Goal: Task Accomplishment & Management: Use online tool/utility

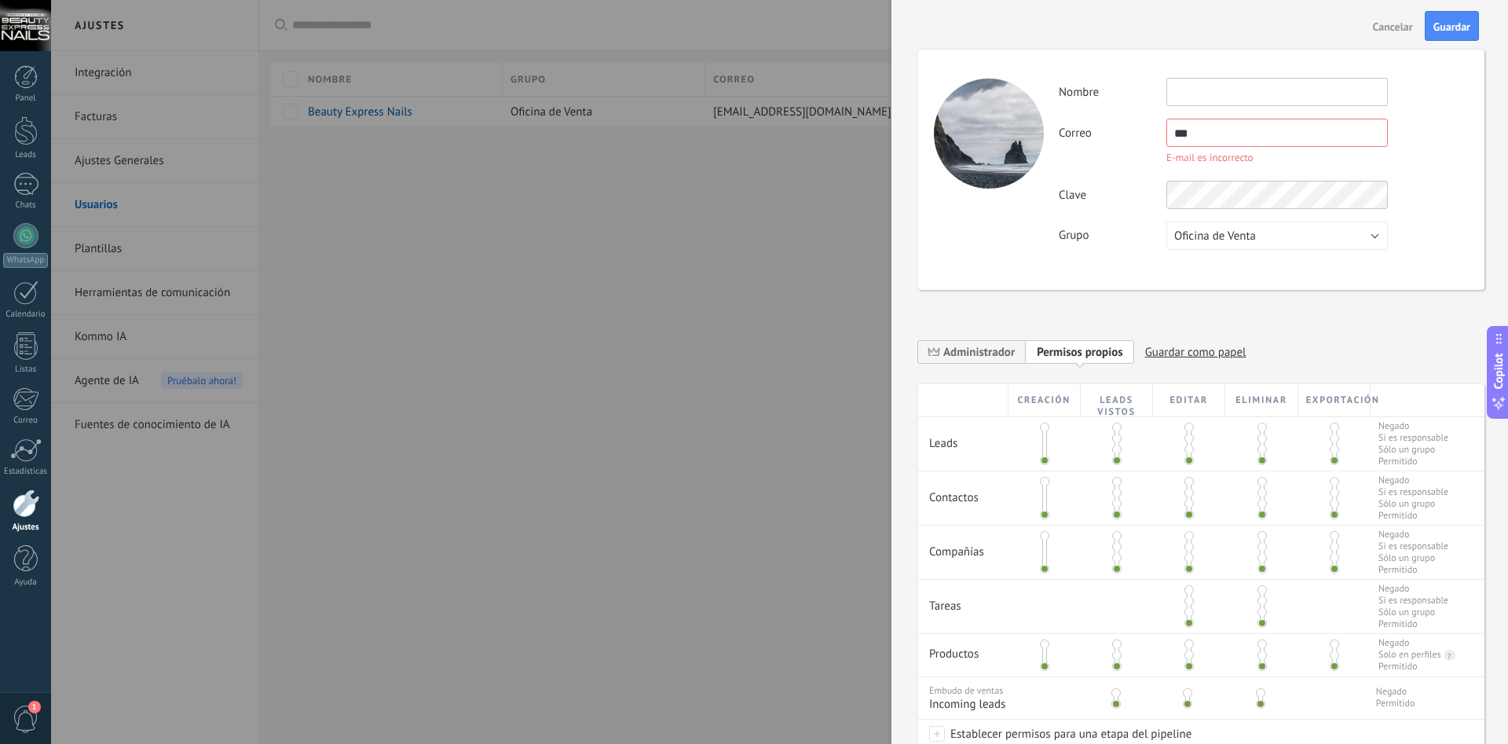
drag, startPoint x: 1226, startPoint y: 133, endPoint x: 1085, endPoint y: 135, distance: 141.3
click at [1166, 135] on input "***" at bounding box center [1276, 133] width 221 height 28
paste input "**********"
type input "**********"
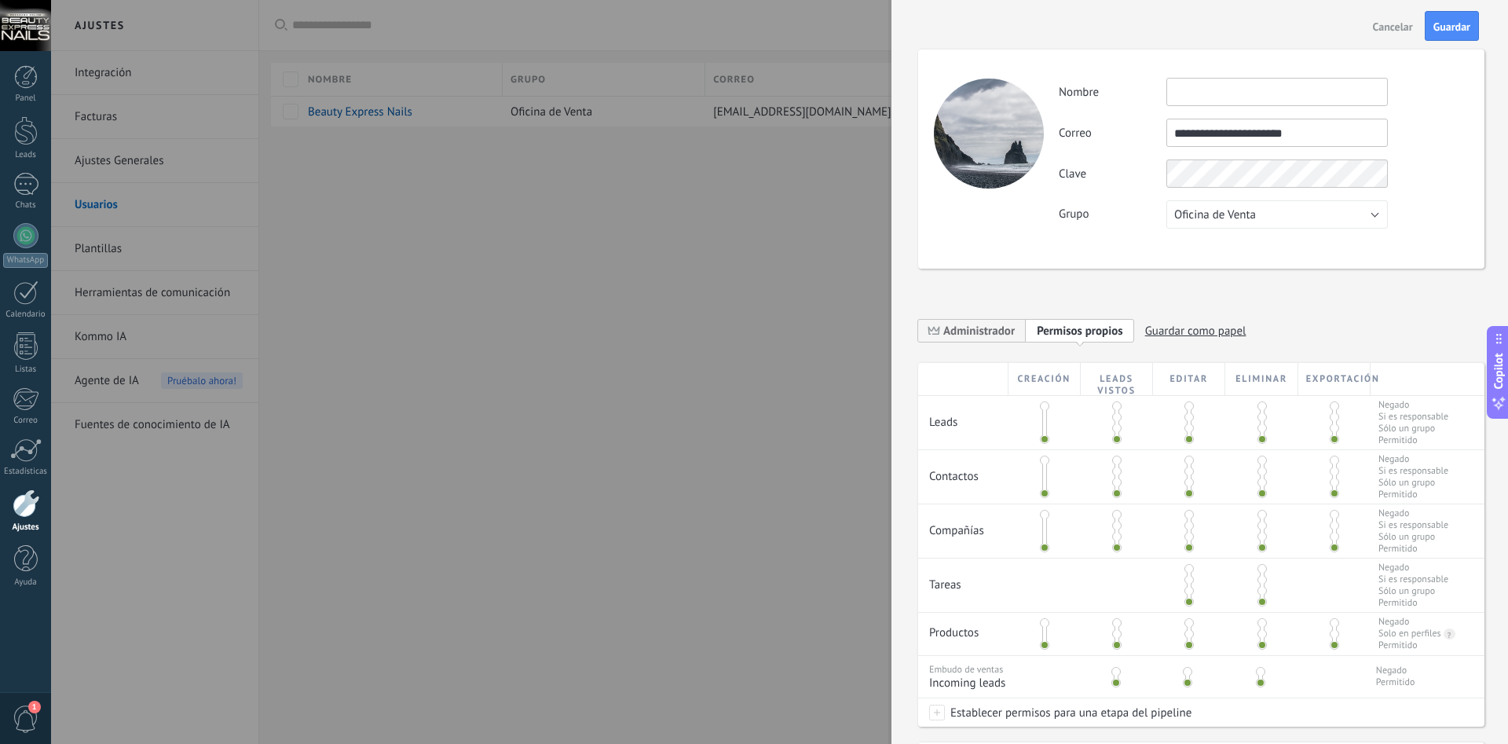
click at [1332, 92] on input "text" at bounding box center [1276, 92] width 221 height 28
click at [1330, 138] on input "**********" at bounding box center [1276, 133] width 221 height 28
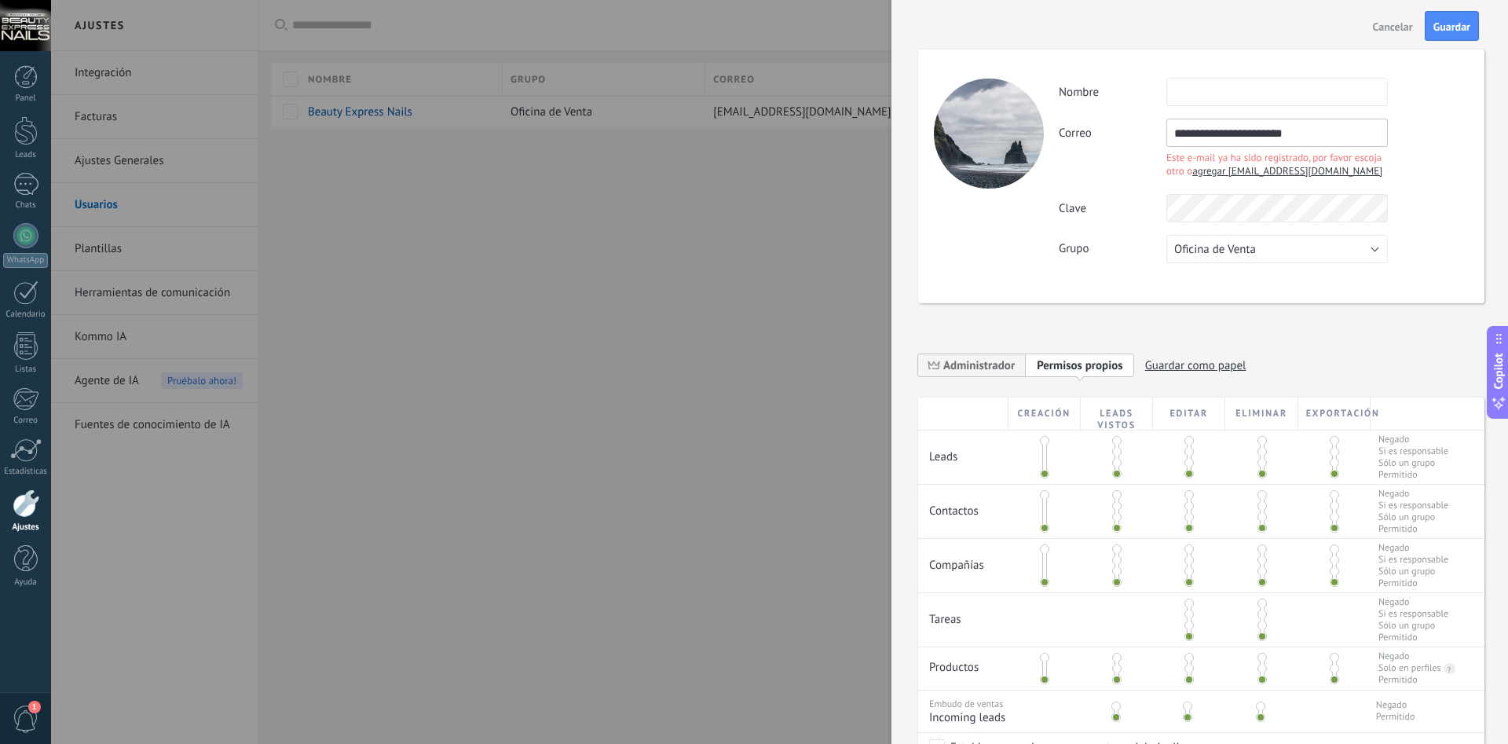
click at [1311, 170] on span "agregar [EMAIL_ADDRESS][DOMAIN_NAME]" at bounding box center [1287, 170] width 190 height 13
type input "**********"
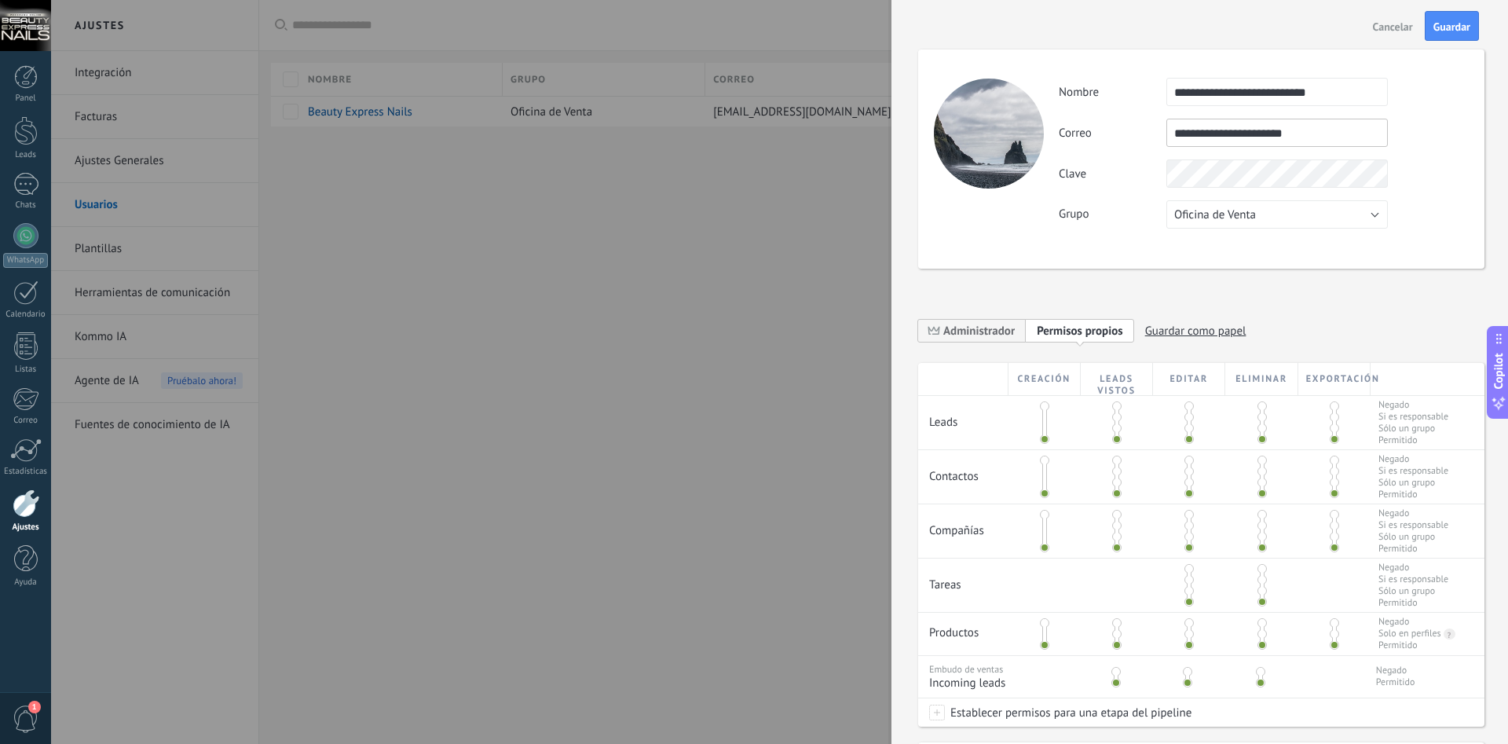
click at [1116, 418] on span at bounding box center [1116, 416] width 9 height 9
click at [1119, 472] on span at bounding box center [1116, 470] width 9 height 9
click at [1118, 525] on span at bounding box center [1116, 525] width 9 height 9
click at [1186, 580] on span at bounding box center [1188, 579] width 9 height 9
click at [1110, 636] on div at bounding box center [1116, 633] width 72 height 42
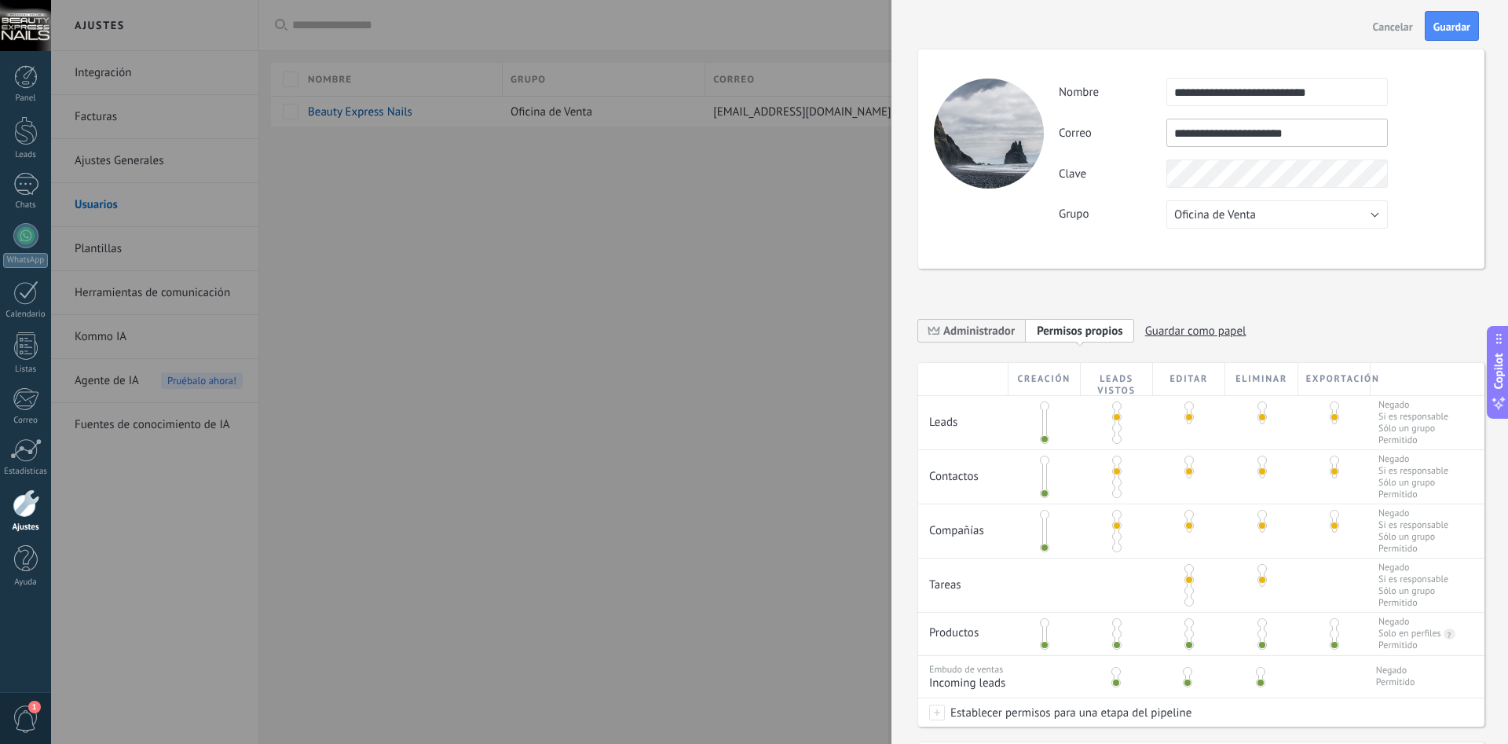
click at [1115, 631] on span at bounding box center [1116, 633] width 9 height 9
click at [1113, 676] on div at bounding box center [1114, 674] width 72 height 37
click at [1117, 675] on span at bounding box center [1115, 671] width 9 height 9
click at [1466, 23] on span "Guardar" at bounding box center [1451, 26] width 37 height 11
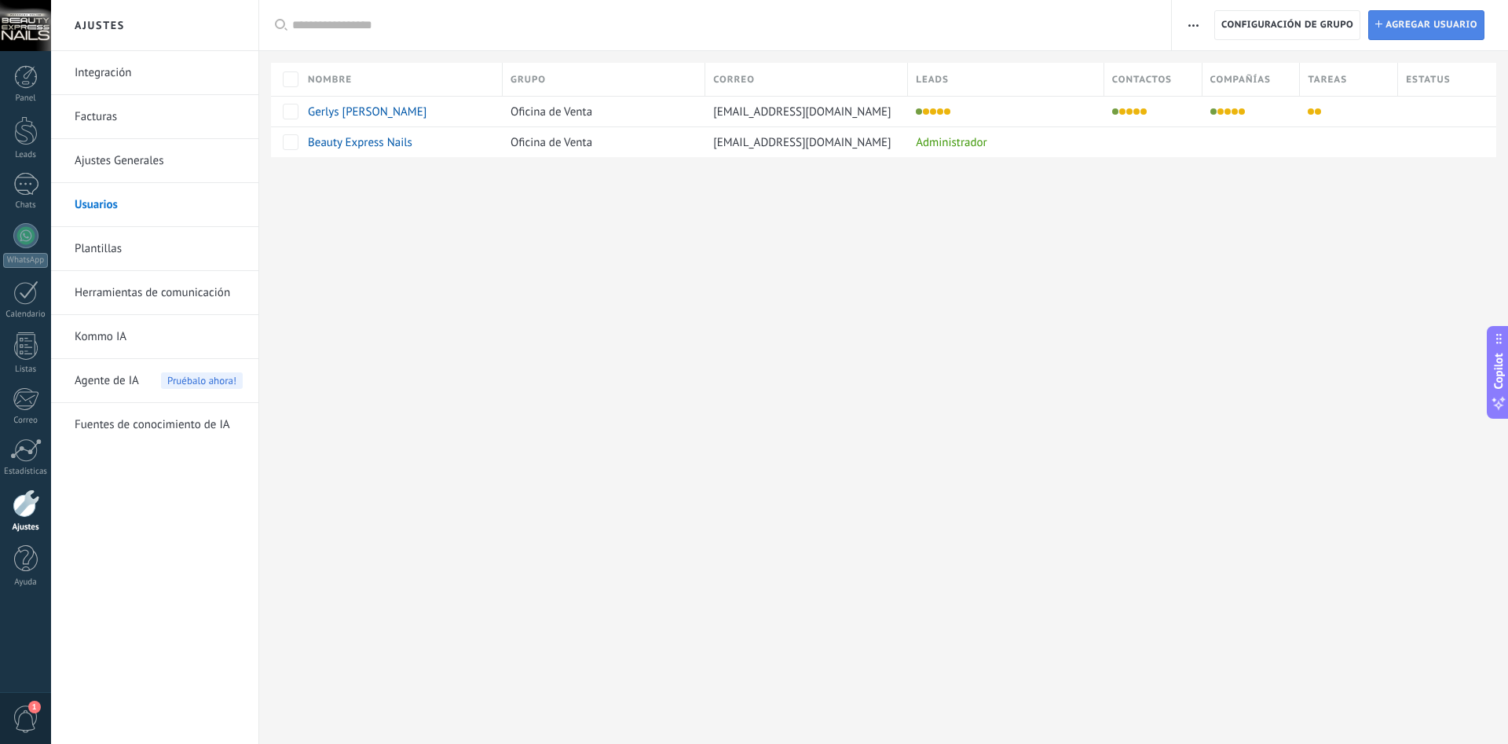
click at [1438, 28] on span "Agregar usuario" at bounding box center [1431, 25] width 92 height 28
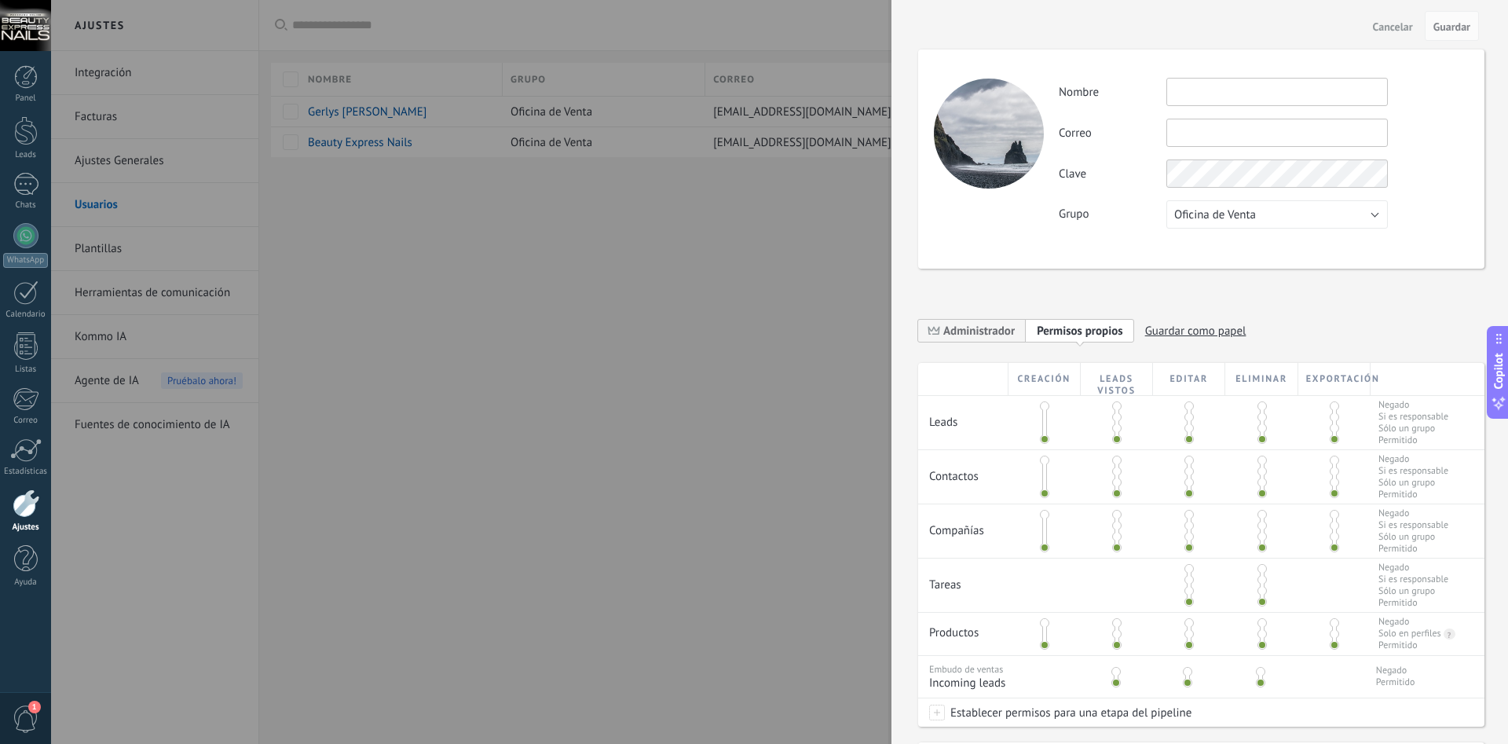
click at [1197, 136] on input "text" at bounding box center [1276, 133] width 221 height 28
paste input "**********"
type input "**********"
click at [1116, 423] on span at bounding box center [1116, 427] width 9 height 9
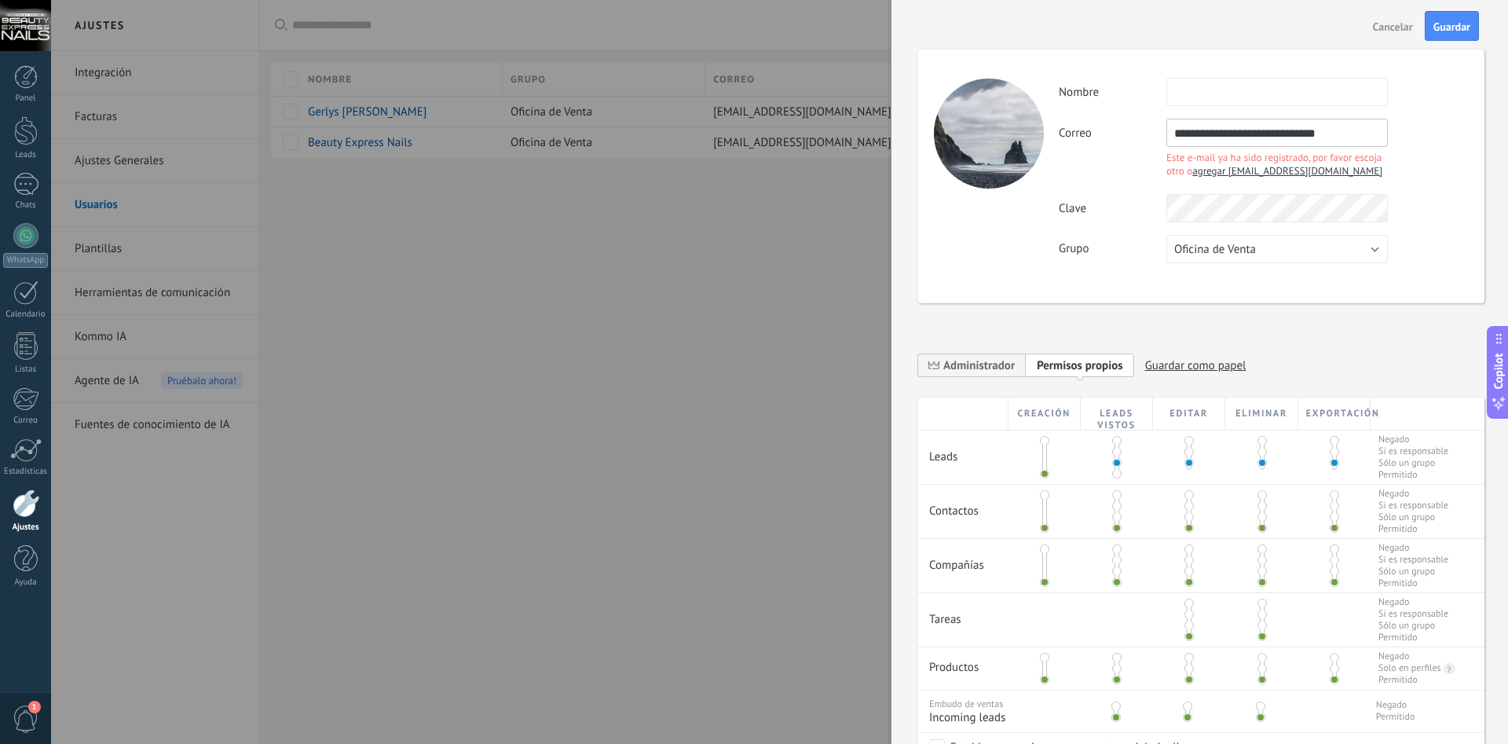
click at [1110, 469] on div at bounding box center [1116, 456] width 72 height 53
click at [1113, 506] on div at bounding box center [1116, 510] width 72 height 53
click at [1115, 503] on span at bounding box center [1116, 505] width 9 height 9
click at [1116, 451] on span at bounding box center [1116, 451] width 9 height 9
click at [1115, 565] on div at bounding box center [1116, 565] width 5 height 39
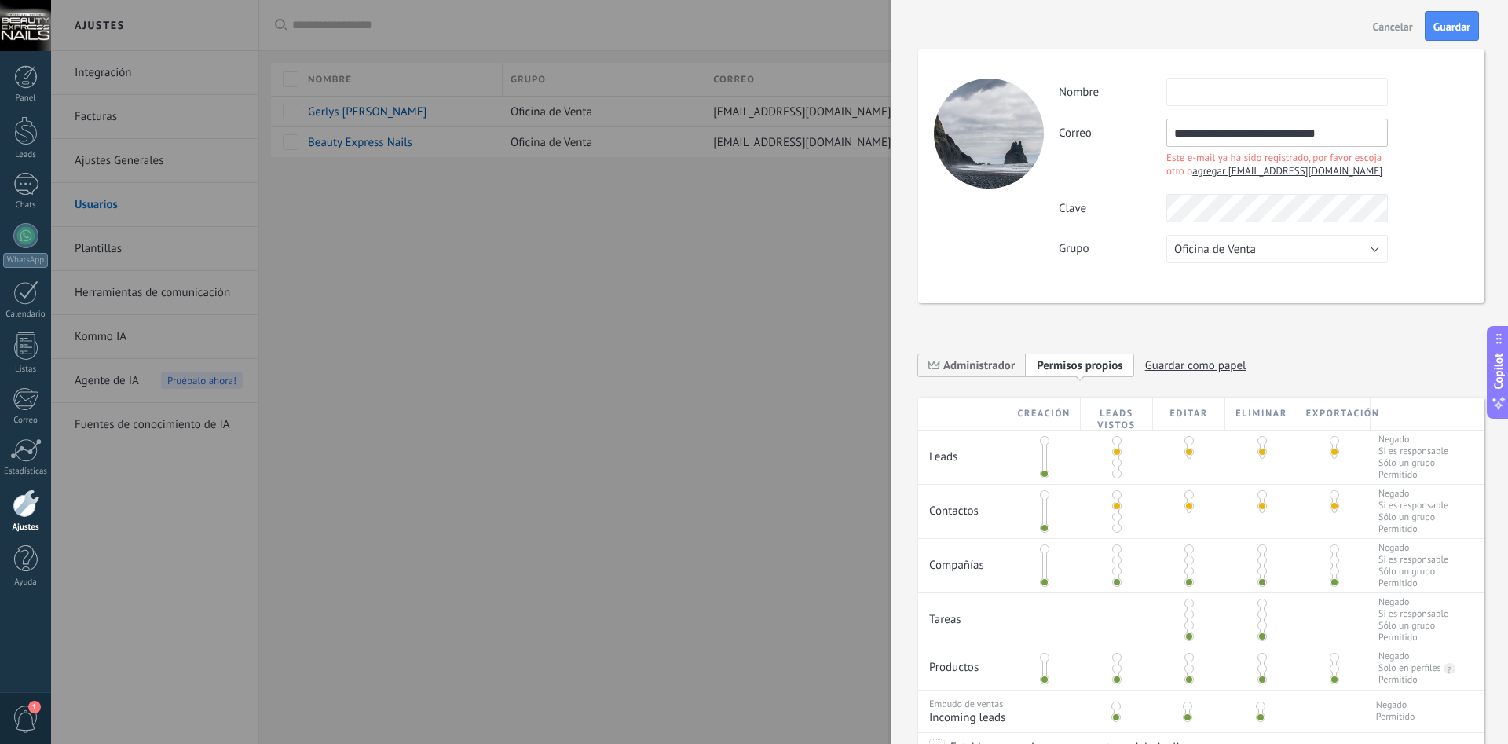
click at [1117, 559] on span at bounding box center [1116, 559] width 9 height 9
click at [1189, 612] on span at bounding box center [1188, 613] width 9 height 9
click at [1115, 668] on span at bounding box center [1116, 667] width 9 height 9
click at [1113, 704] on span at bounding box center [1115, 705] width 9 height 9
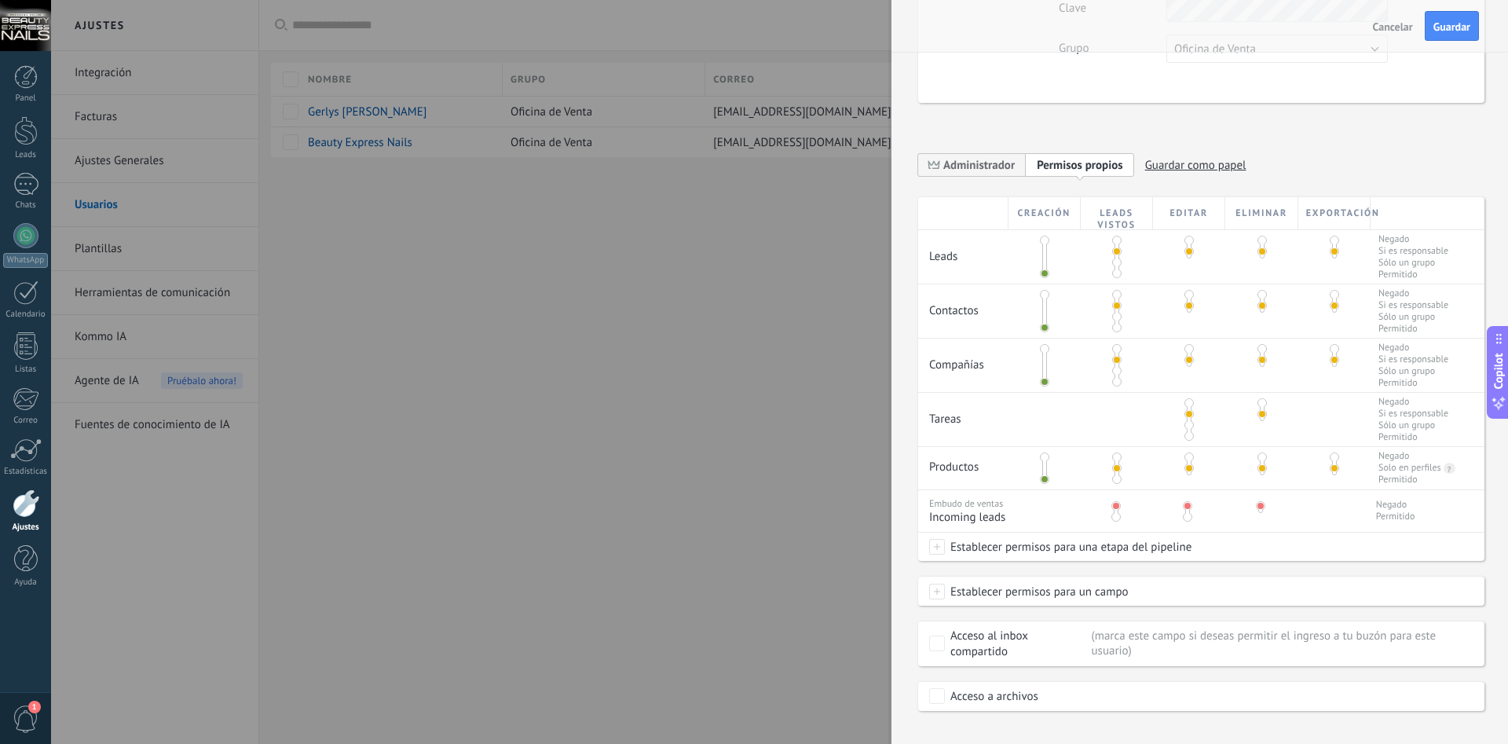
scroll to position [222, 0]
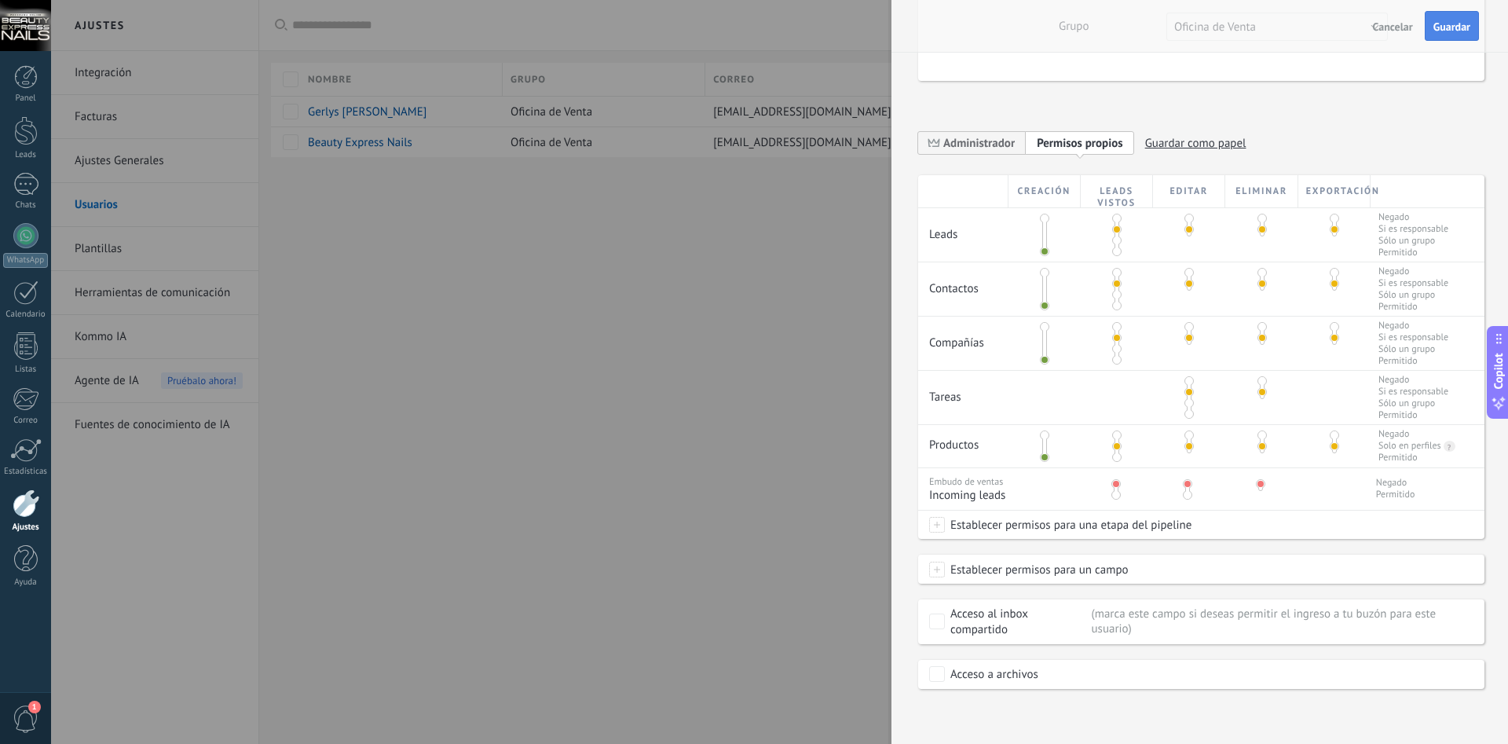
click at [1443, 30] on span "Guardar" at bounding box center [1451, 26] width 37 height 11
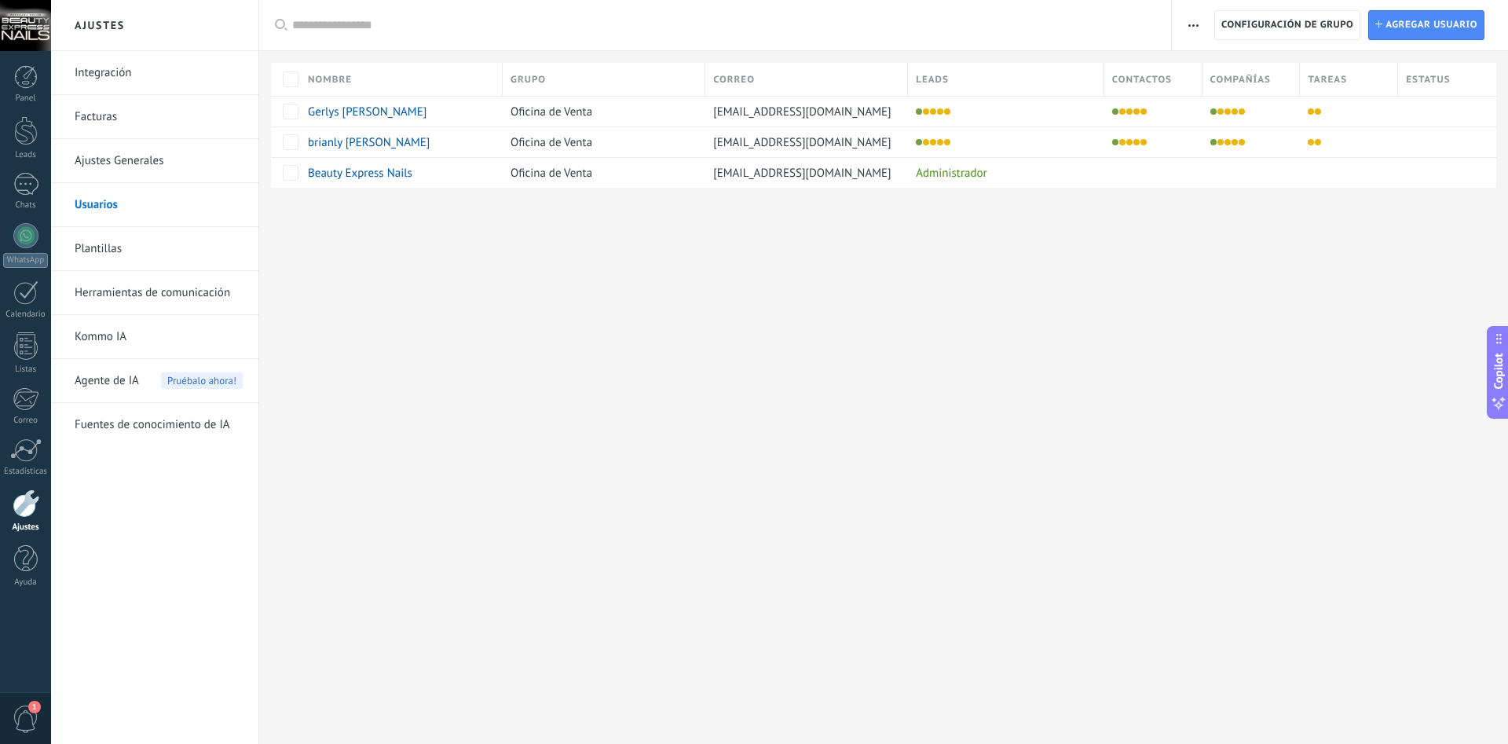
click at [31, 170] on div "Panel Leads Chats WhatsApp Clientes" at bounding box center [25, 334] width 51 height 538
click at [27, 179] on div at bounding box center [25, 184] width 25 height 23
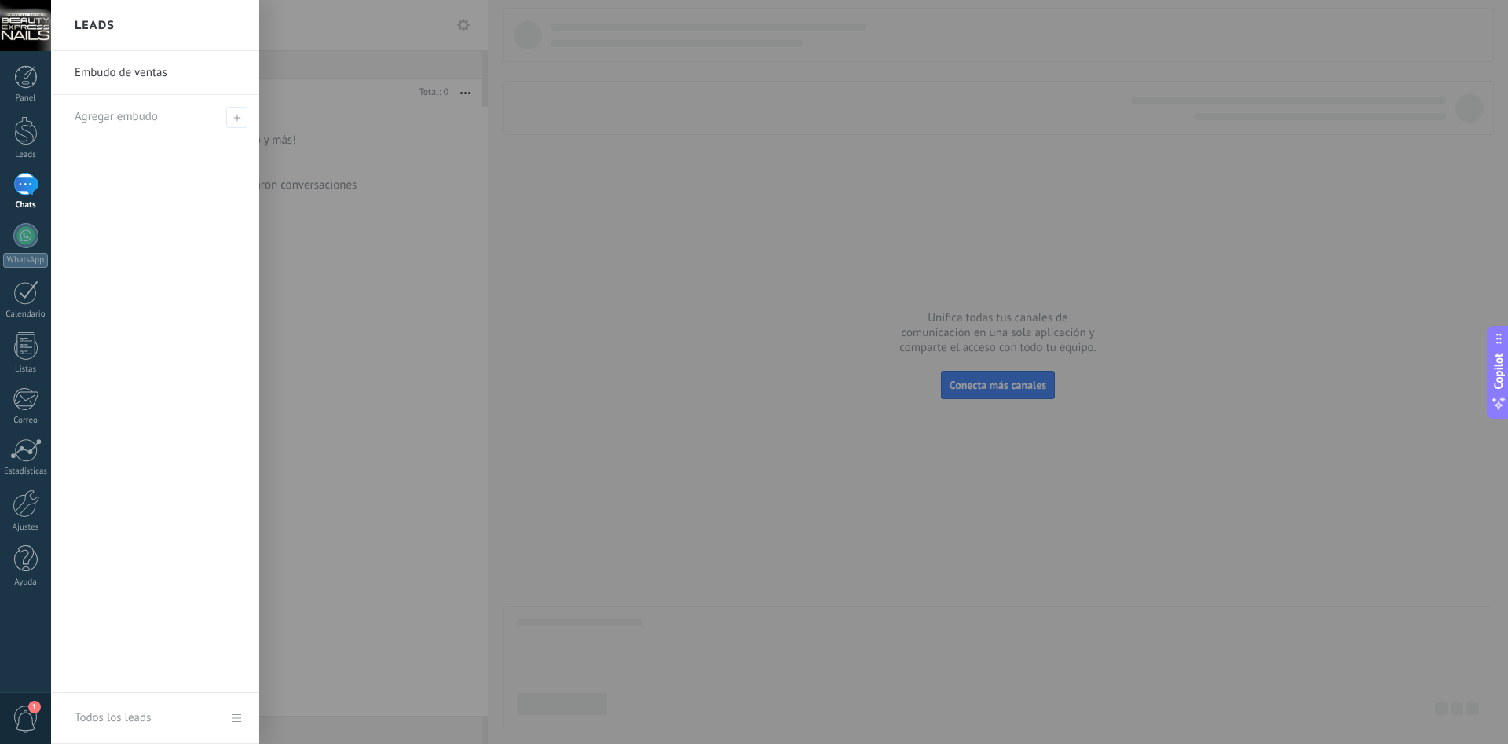
click at [170, 167] on div "Embudo de ventas Agregar embudo" at bounding box center [155, 371] width 208 height 641
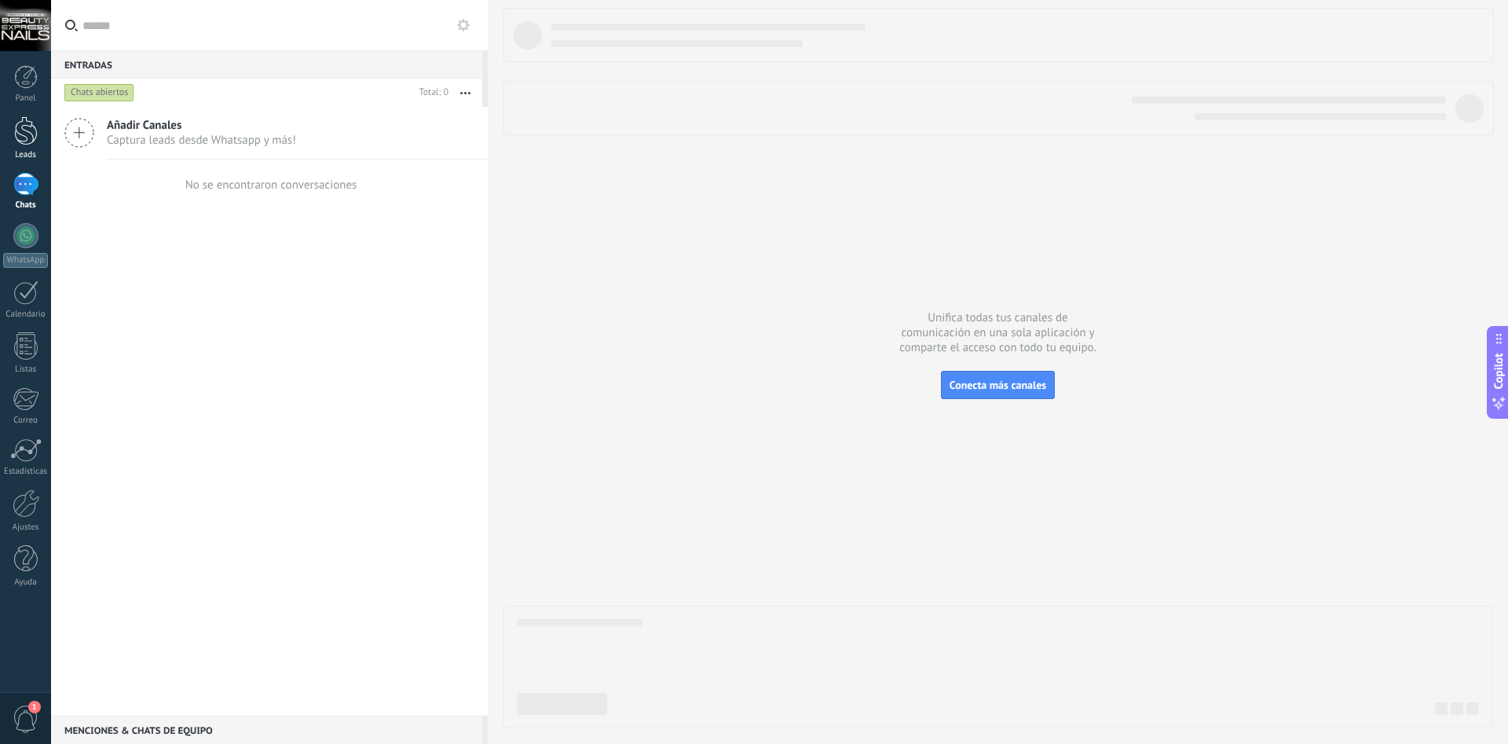
click at [27, 152] on div "Leads" at bounding box center [26, 155] width 46 height 10
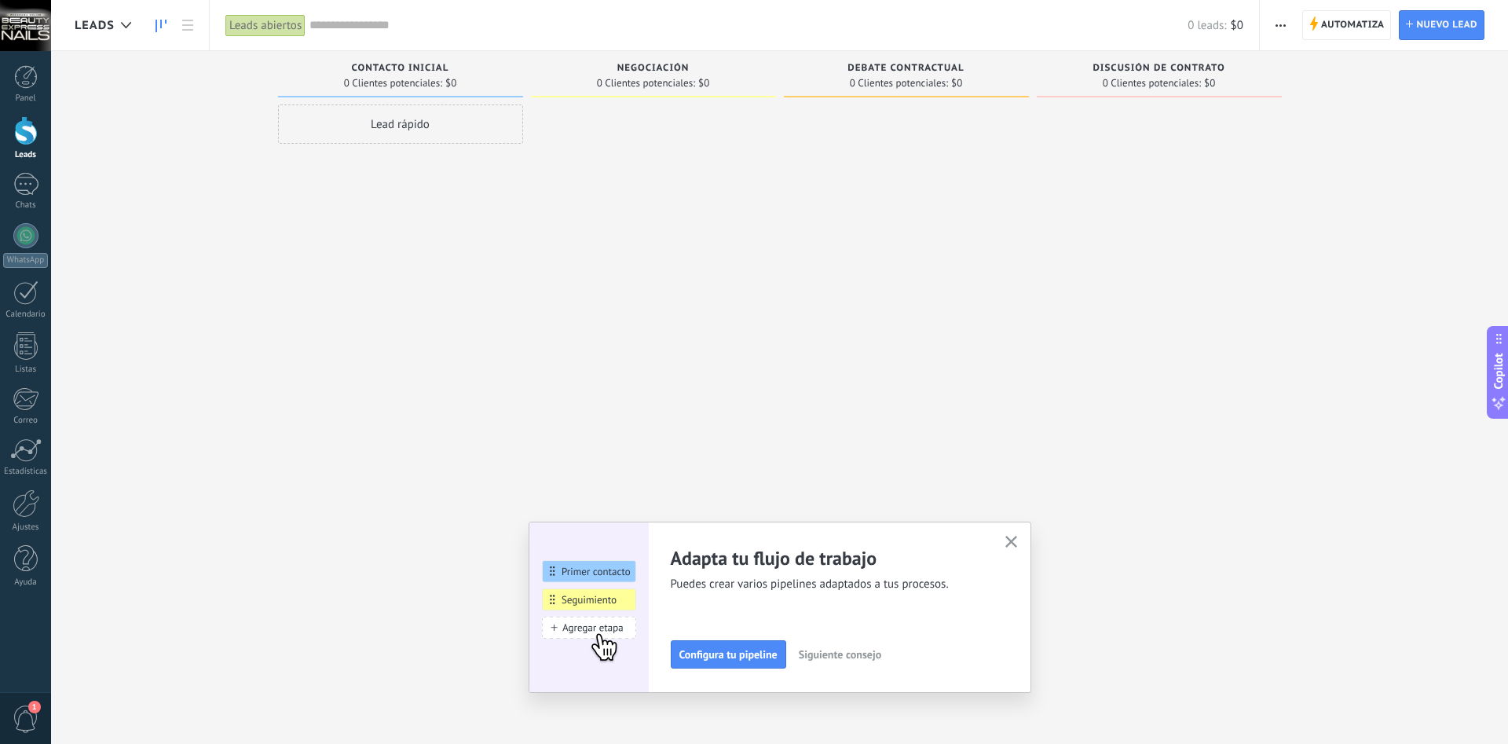
click at [382, 130] on div "Lead rápido" at bounding box center [400, 123] width 245 height 39
click at [1351, 16] on span "Automatiza" at bounding box center [1353, 25] width 64 height 28
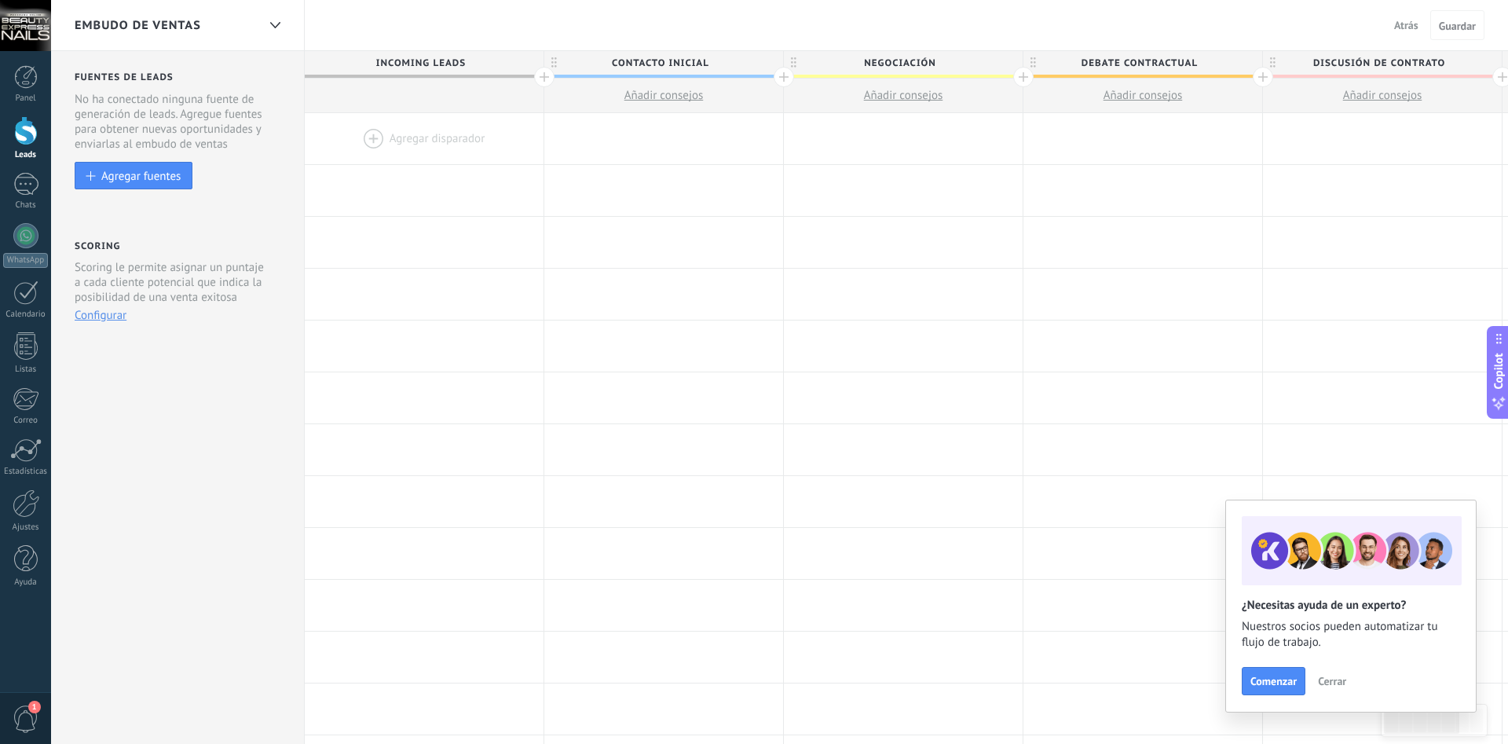
click at [408, 154] on div at bounding box center [424, 138] width 239 height 51
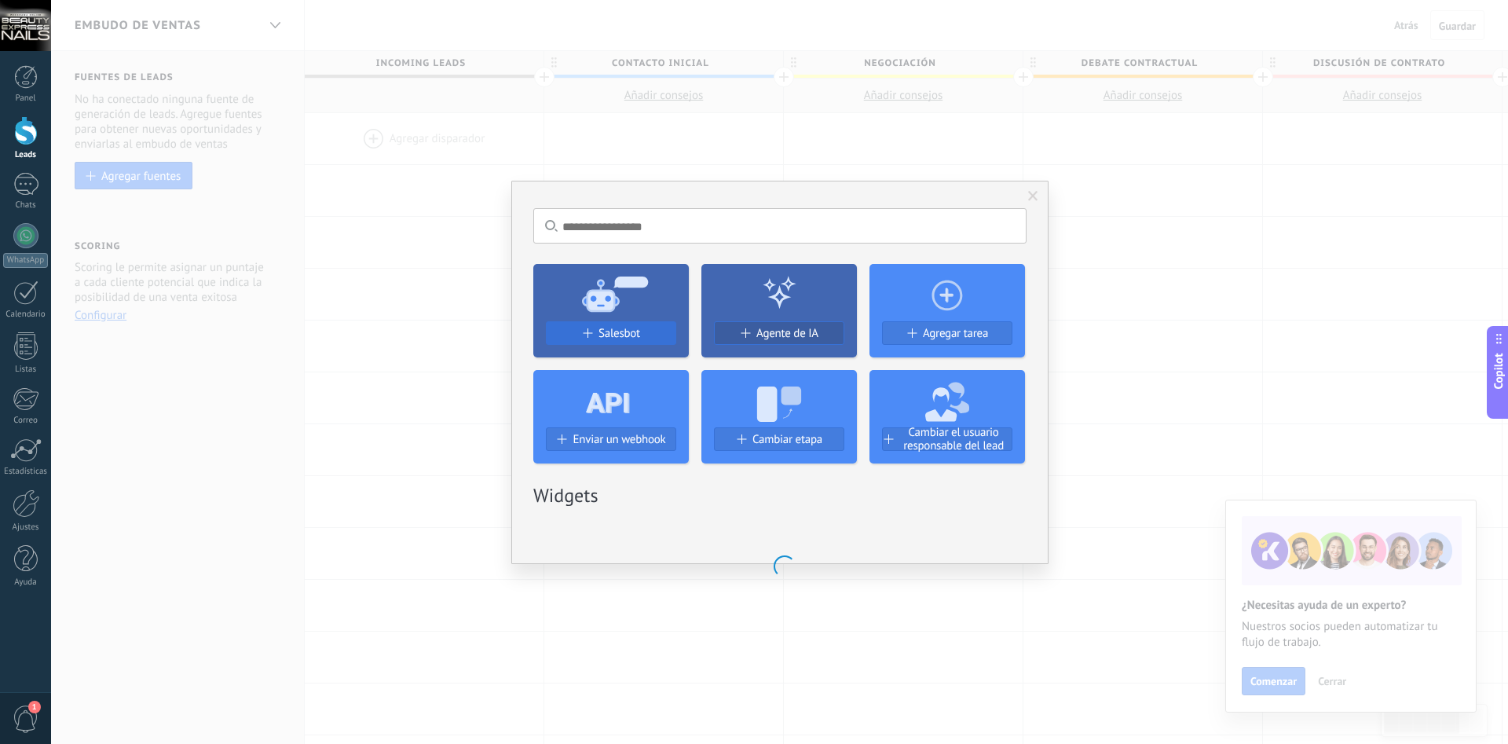
click at [623, 326] on button "Salesbot" at bounding box center [611, 333] width 130 height 24
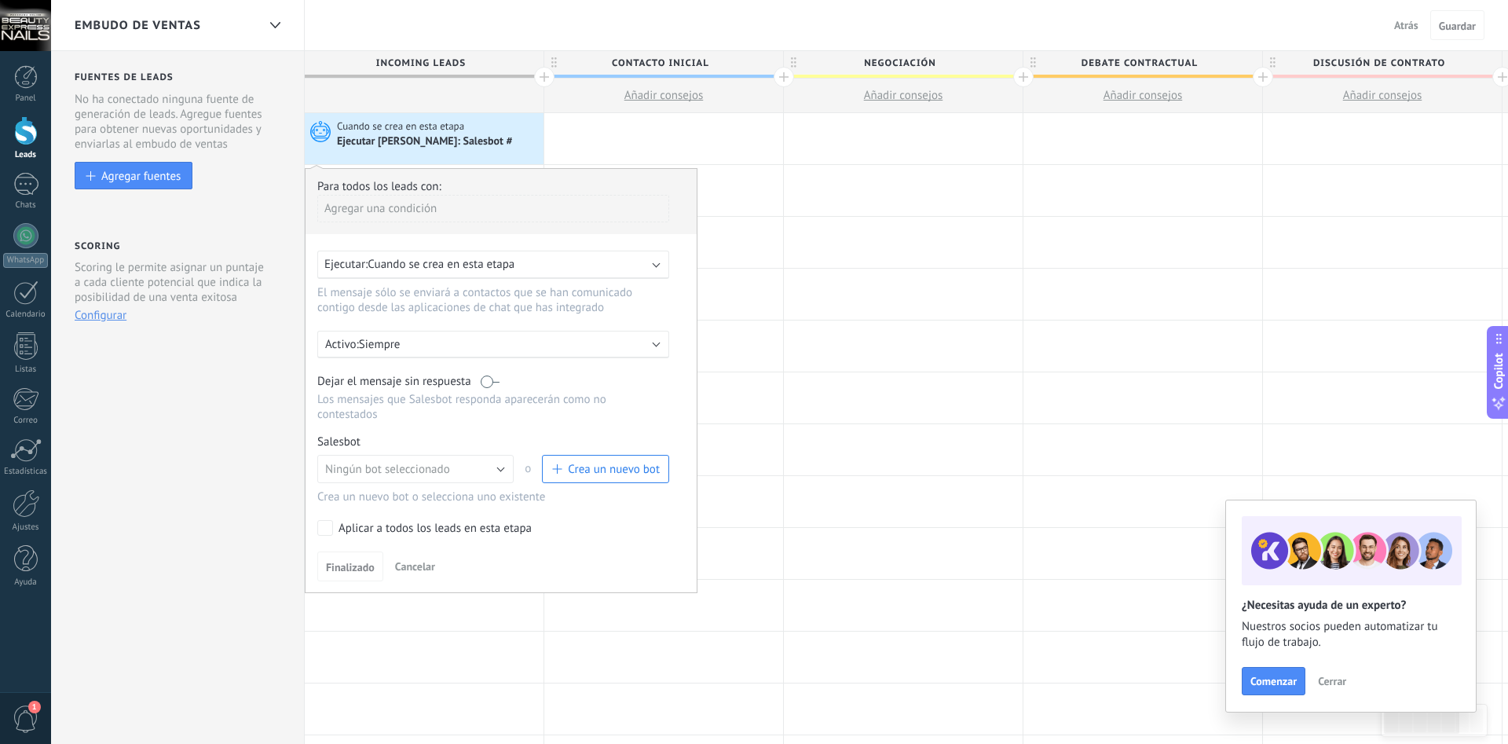
click at [477, 265] on span "Cuando se crea en esta etapa" at bounding box center [440, 264] width 147 height 15
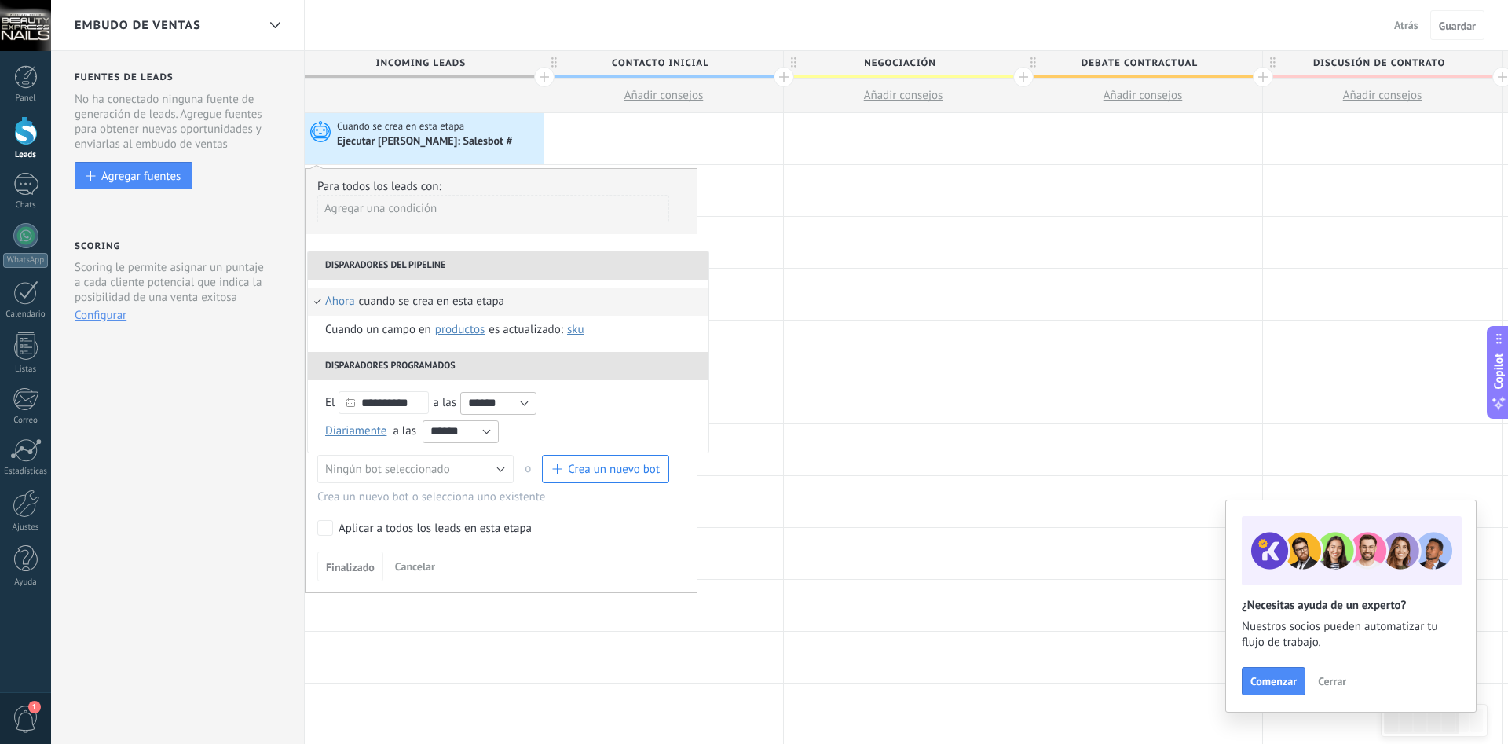
click at [538, 232] on div "Agregar una condición" at bounding box center [493, 214] width 352 height 39
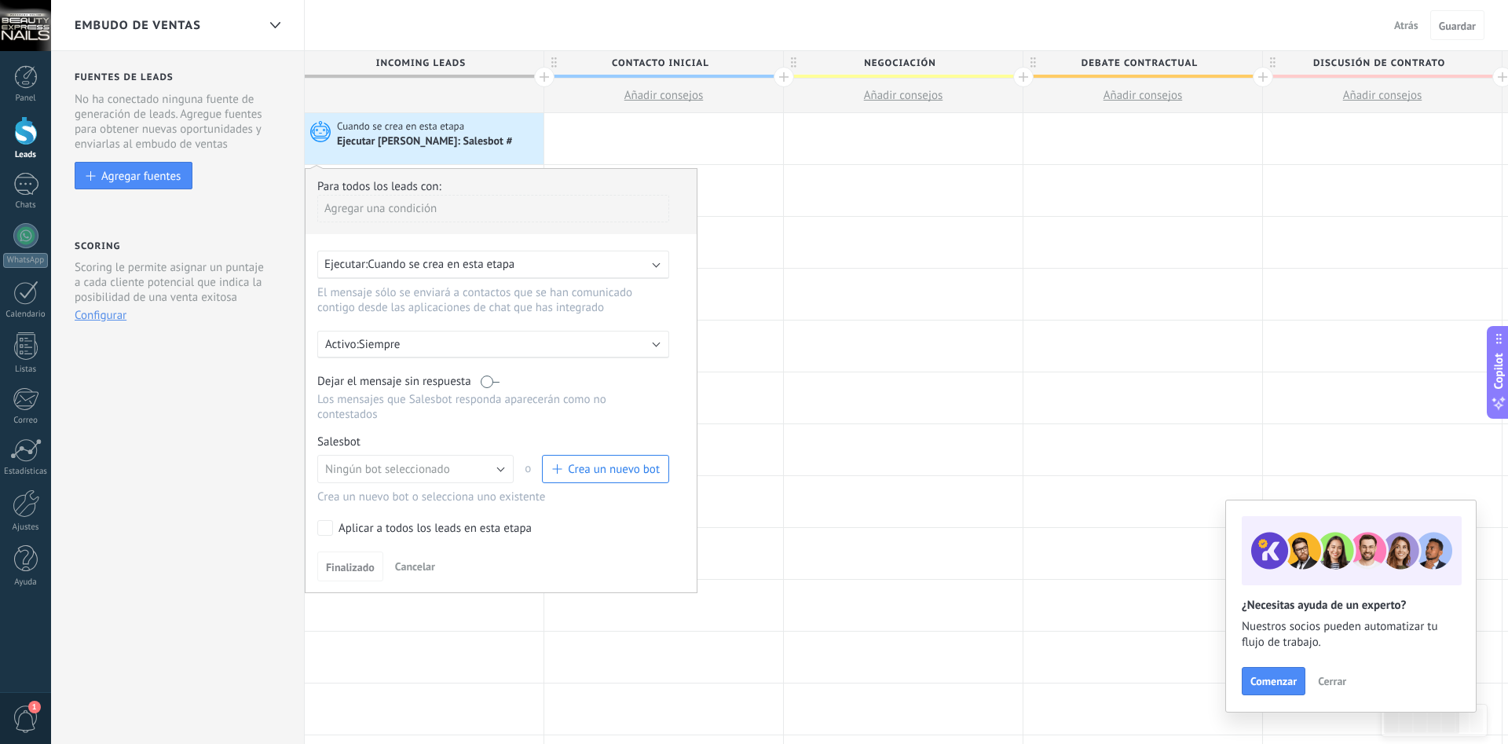
click at [506, 259] on span "Cuando se crea en esta etapa" at bounding box center [440, 264] width 147 height 15
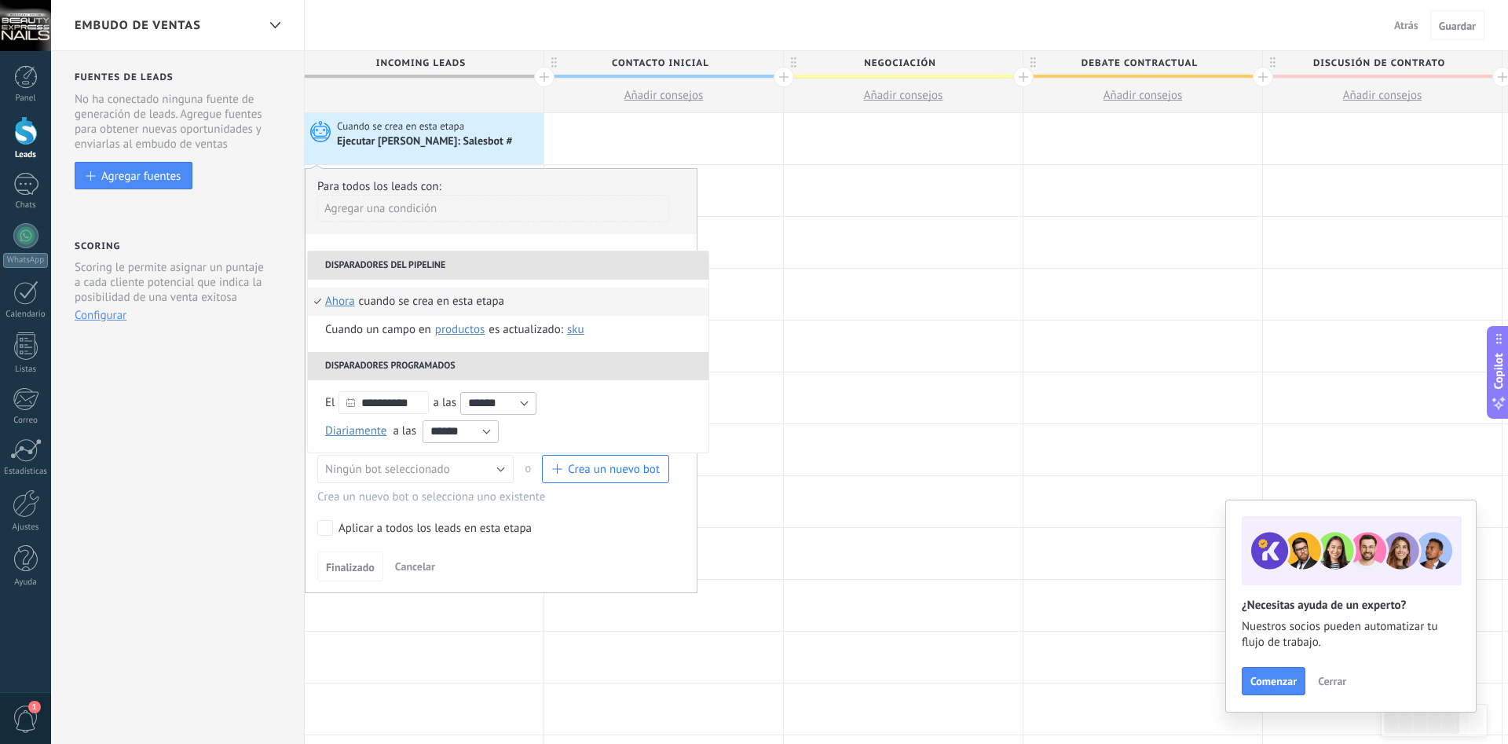
click at [578, 228] on div "Agregar una condición" at bounding box center [493, 214] width 352 height 39
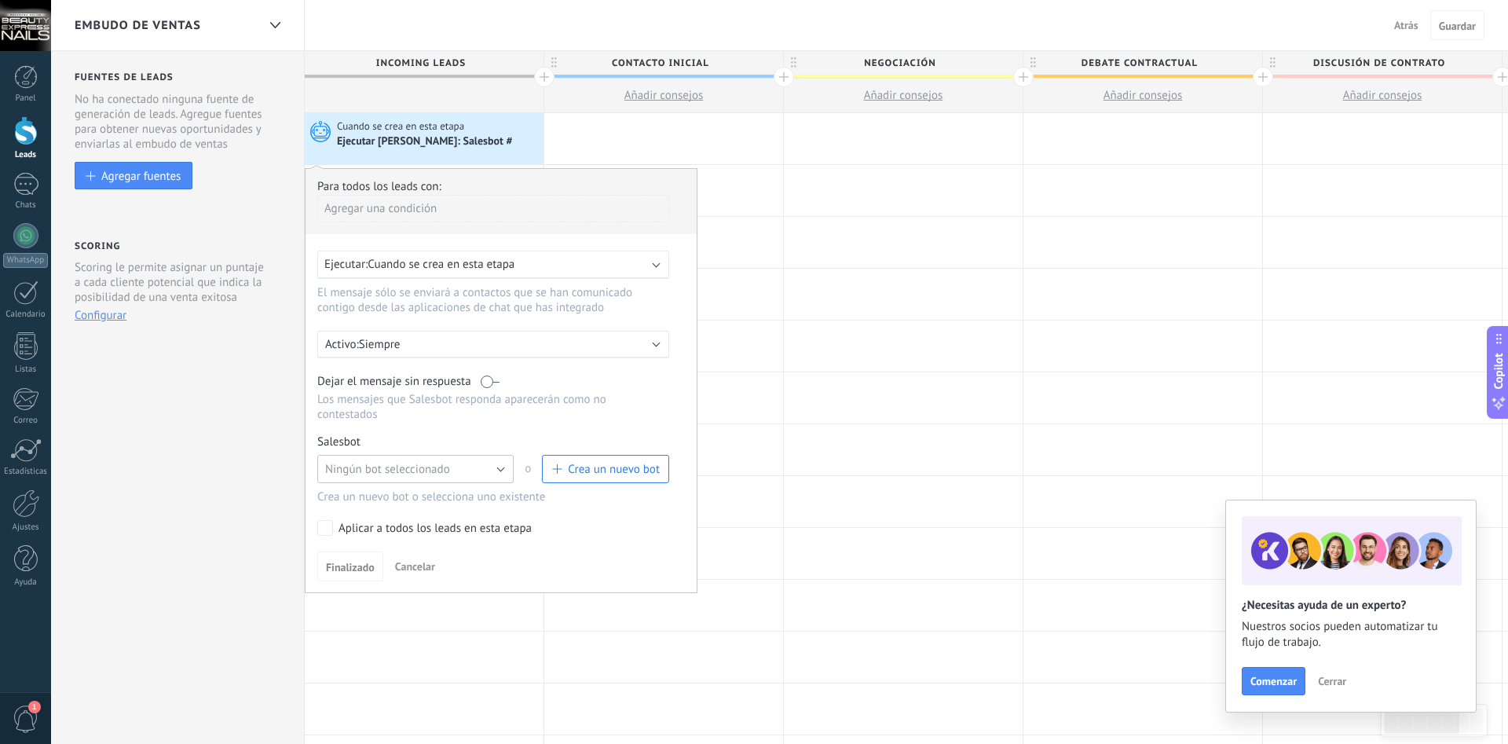
click at [497, 470] on button "Ningún bot seleccionado" at bounding box center [415, 469] width 196 height 28
click at [444, 469] on span "Ningún bot seleccionado" at bounding box center [387, 469] width 125 height 15
click at [599, 459] on button "Crea un nuevo bot" at bounding box center [605, 469] width 127 height 28
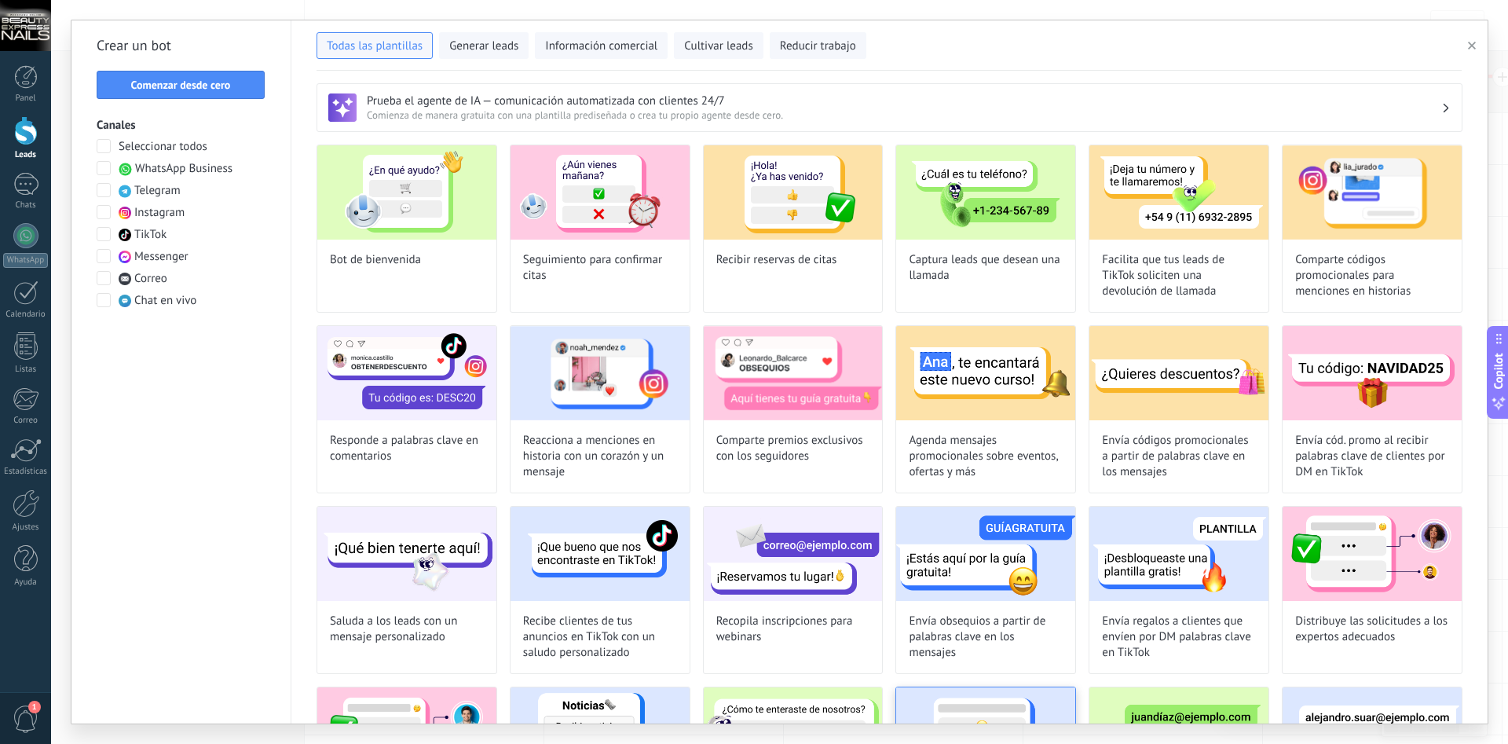
scroll to position [309, 0]
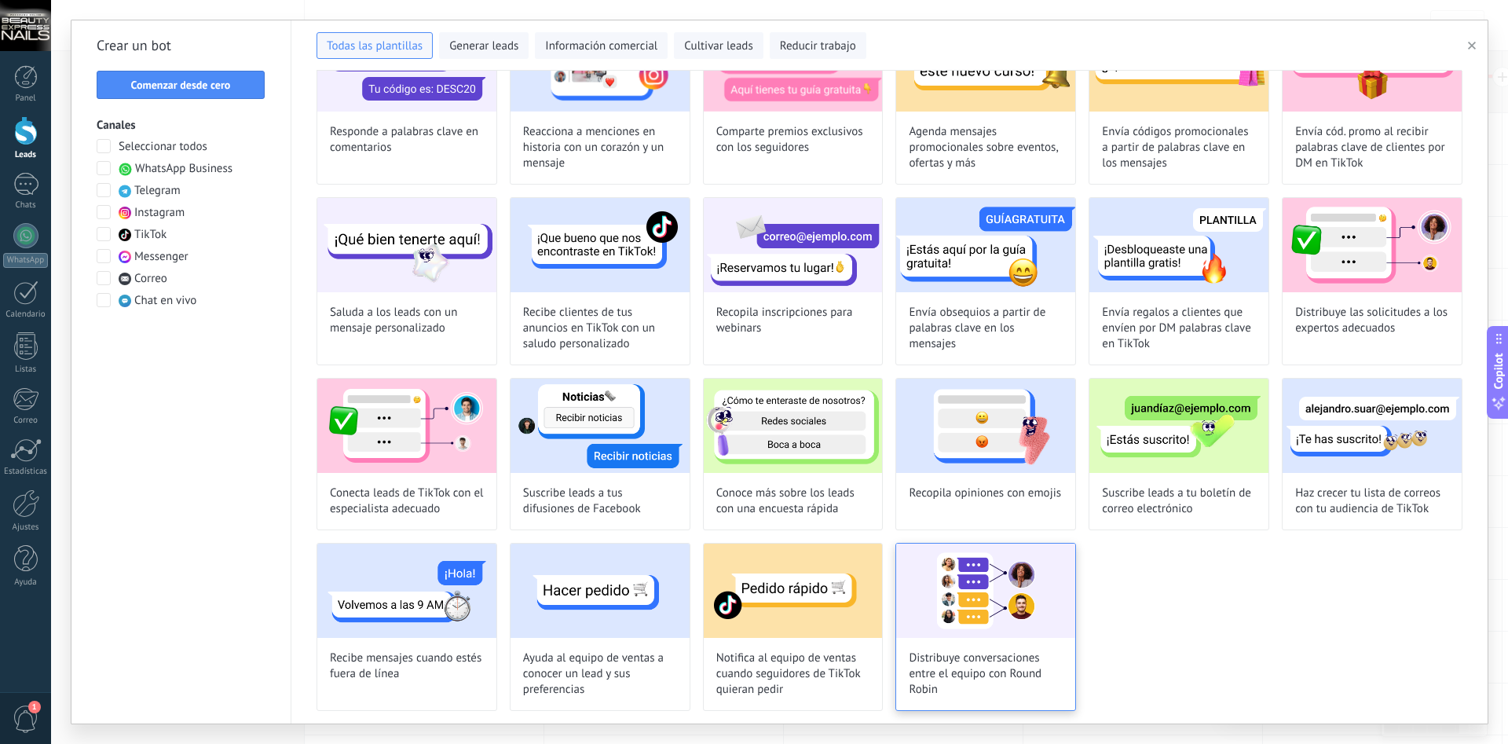
click at [990, 639] on div "Distribuye conversaciones entre el equipo con Round Robin" at bounding box center [985, 627] width 181 height 168
type input "**********"
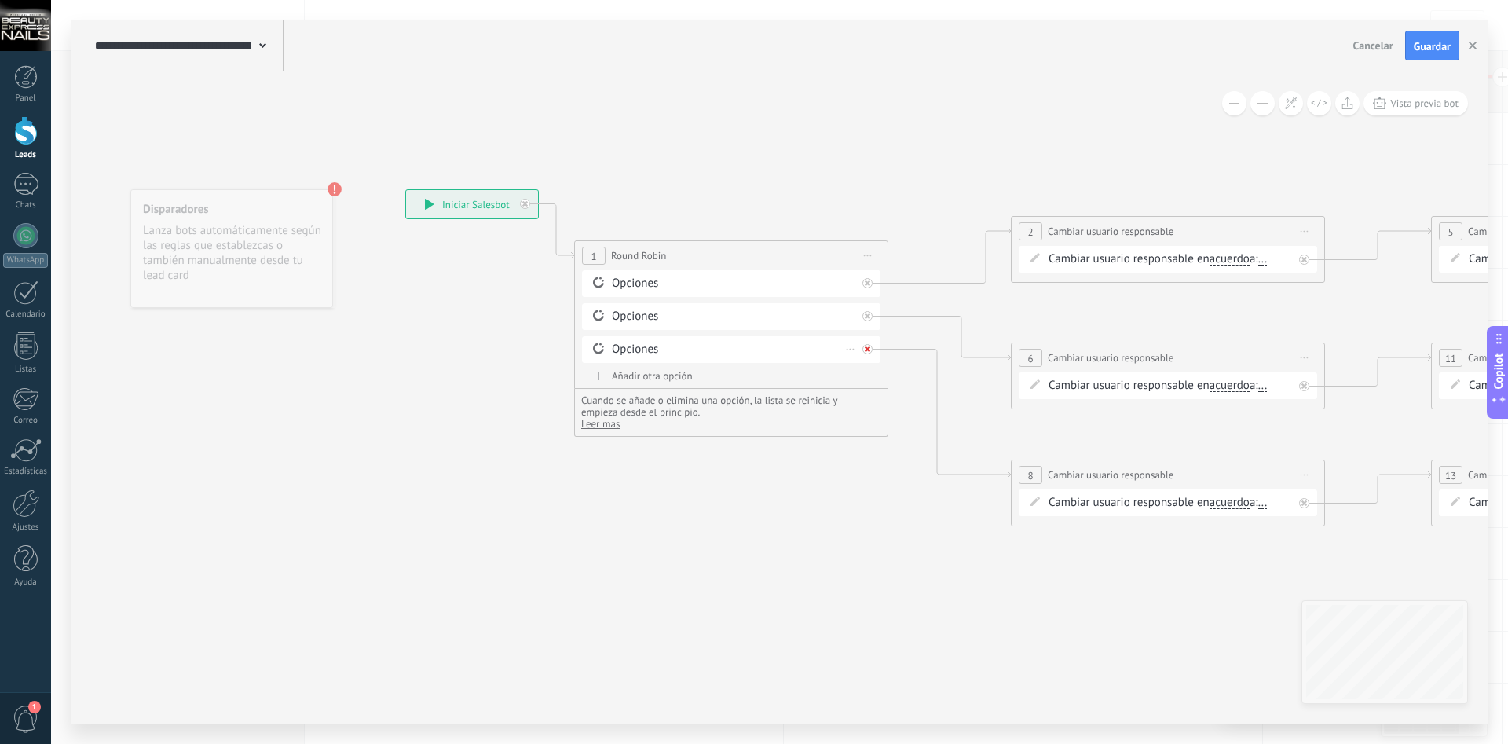
click at [863, 350] on div at bounding box center [867, 349] width 10 height 10
click at [865, 347] on div "Opciones [GEOGRAPHIC_DATA]" at bounding box center [731, 349] width 298 height 27
click at [1302, 507] on div at bounding box center [1304, 503] width 10 height 10
click at [637, 351] on div "Opciones" at bounding box center [734, 350] width 244 height 16
click at [851, 351] on div "Borrar" at bounding box center [850, 349] width 17 height 23
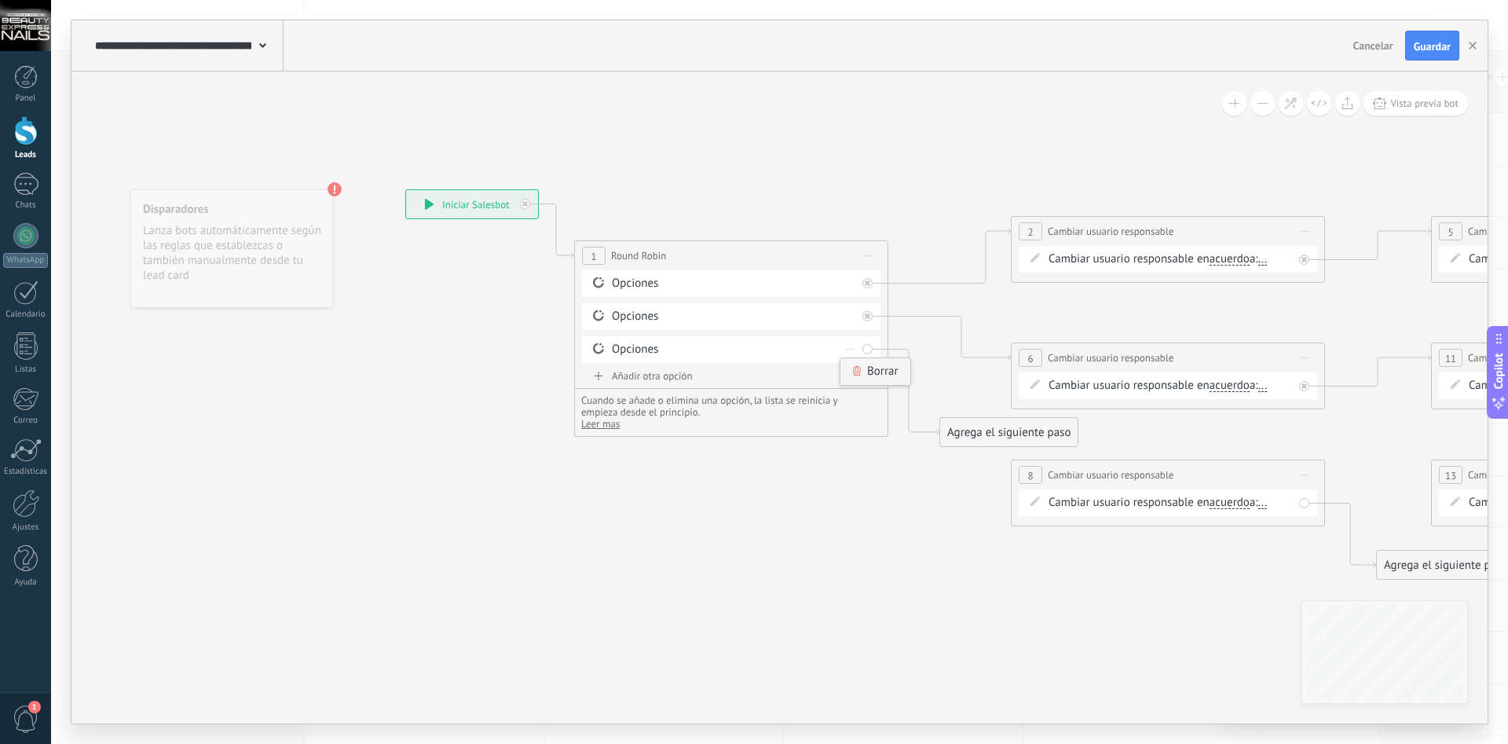
click at [863, 364] on div "Borrar" at bounding box center [875, 371] width 70 height 27
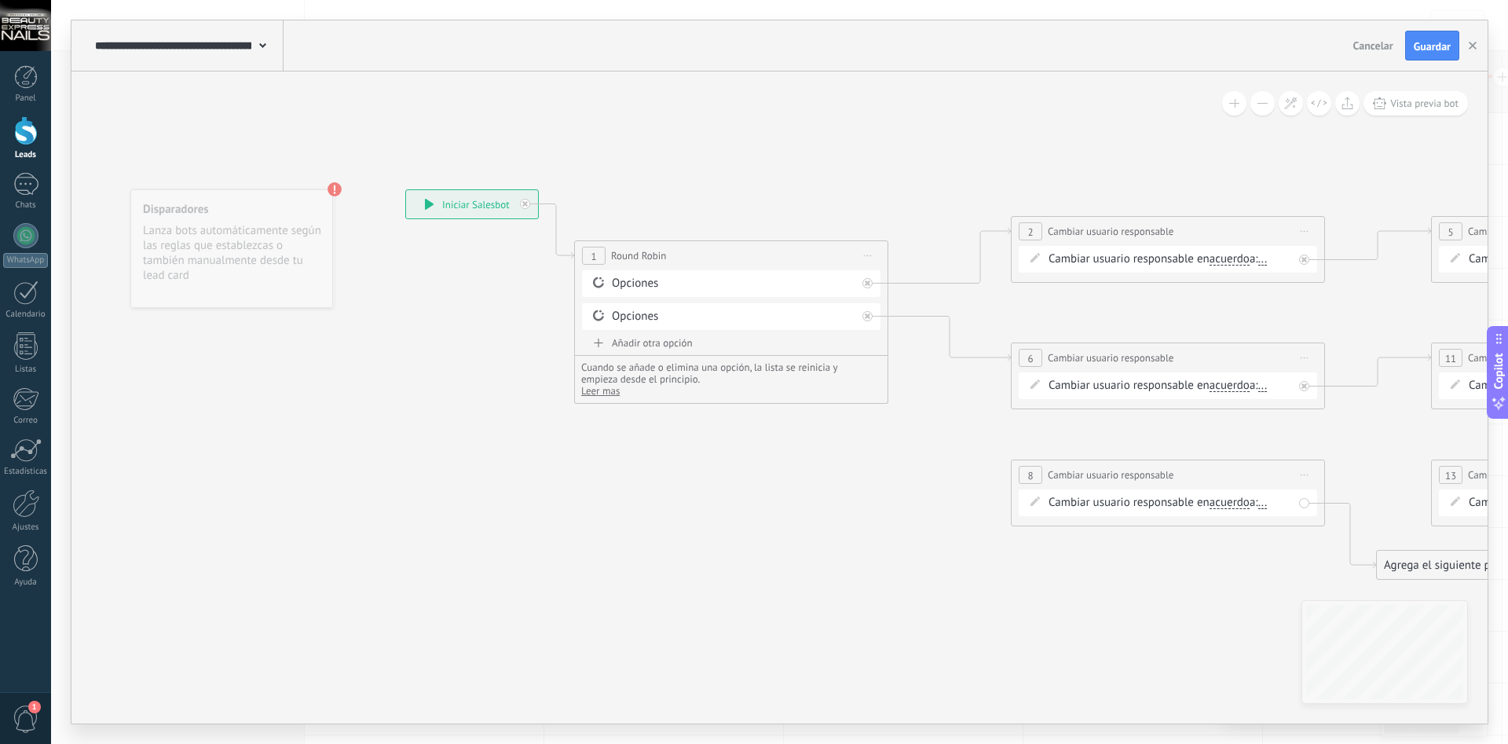
click at [1308, 470] on span "Iniciar vista previa aquí Cambiar nombre Duplicar [GEOGRAPHIC_DATA]" at bounding box center [1304, 474] width 25 height 23
click at [1354, 580] on div "Borrar" at bounding box center [1375, 577] width 155 height 27
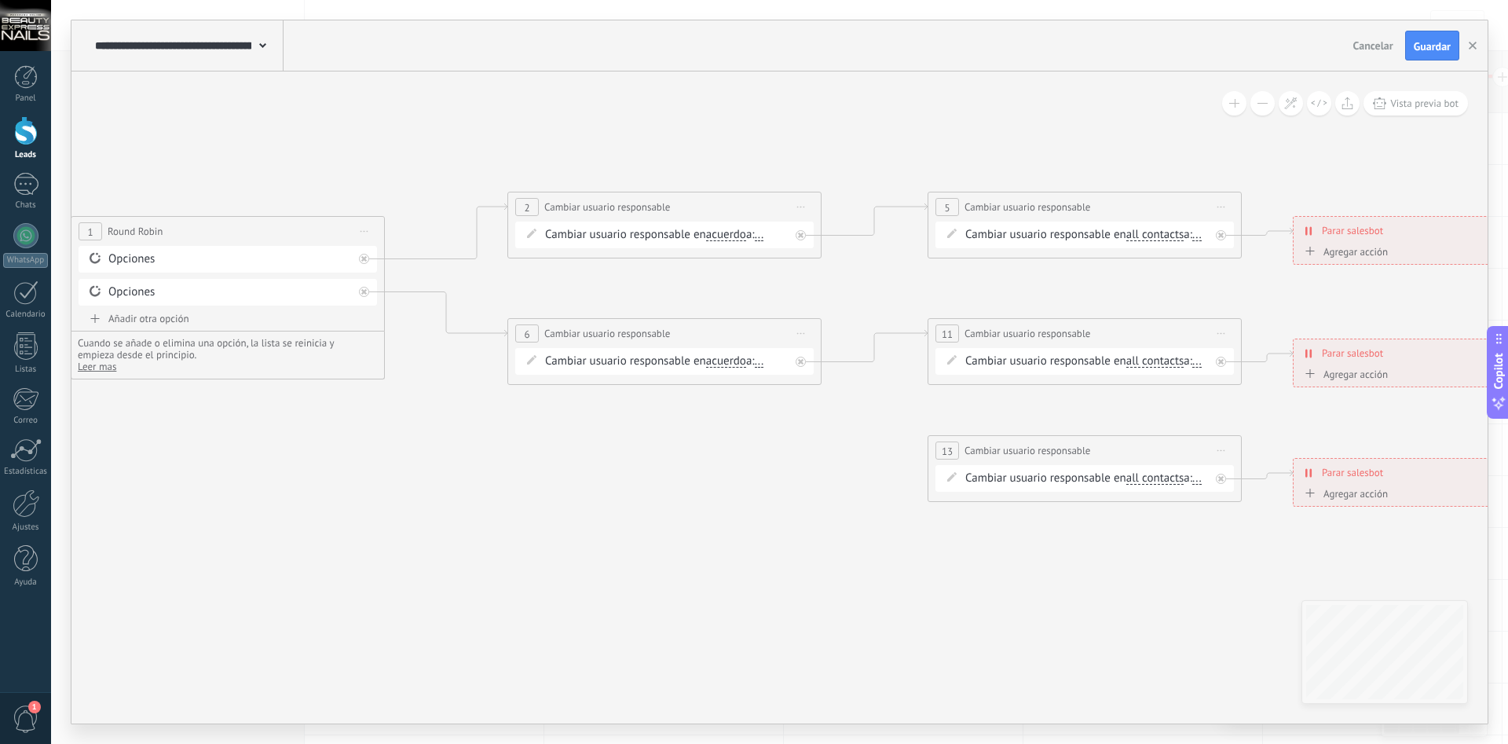
drag, startPoint x: 1142, startPoint y: 565, endPoint x: 700, endPoint y: 506, distance: 446.6
click at [582, 543] on icon at bounding box center [743, 359] width 2469 height 1175
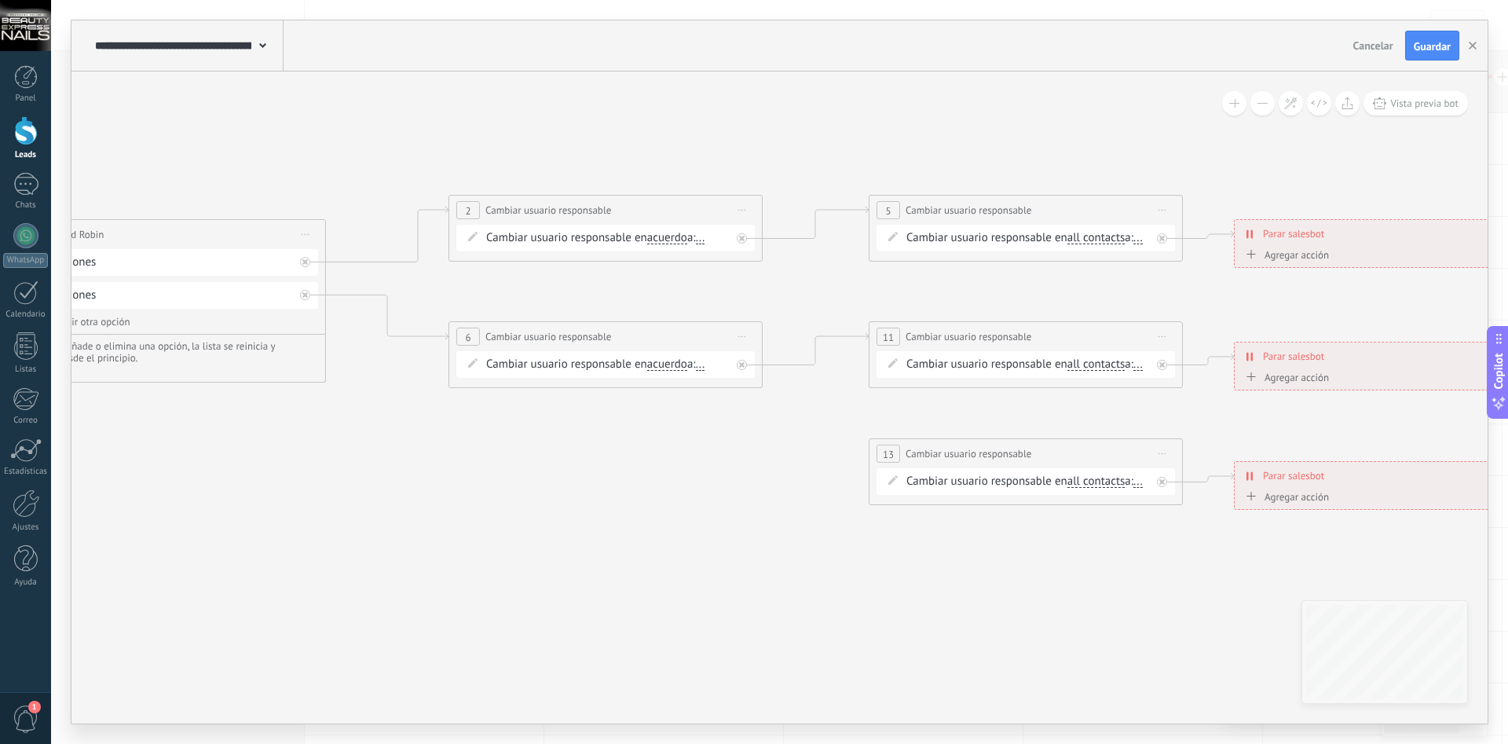
click at [1153, 449] on span "Iniciar vista previa aquí Cambiar nombre Duplicar [GEOGRAPHIC_DATA]" at bounding box center [1161, 453] width 25 height 23
click at [1186, 549] on div "Borrar" at bounding box center [1233, 556] width 155 height 27
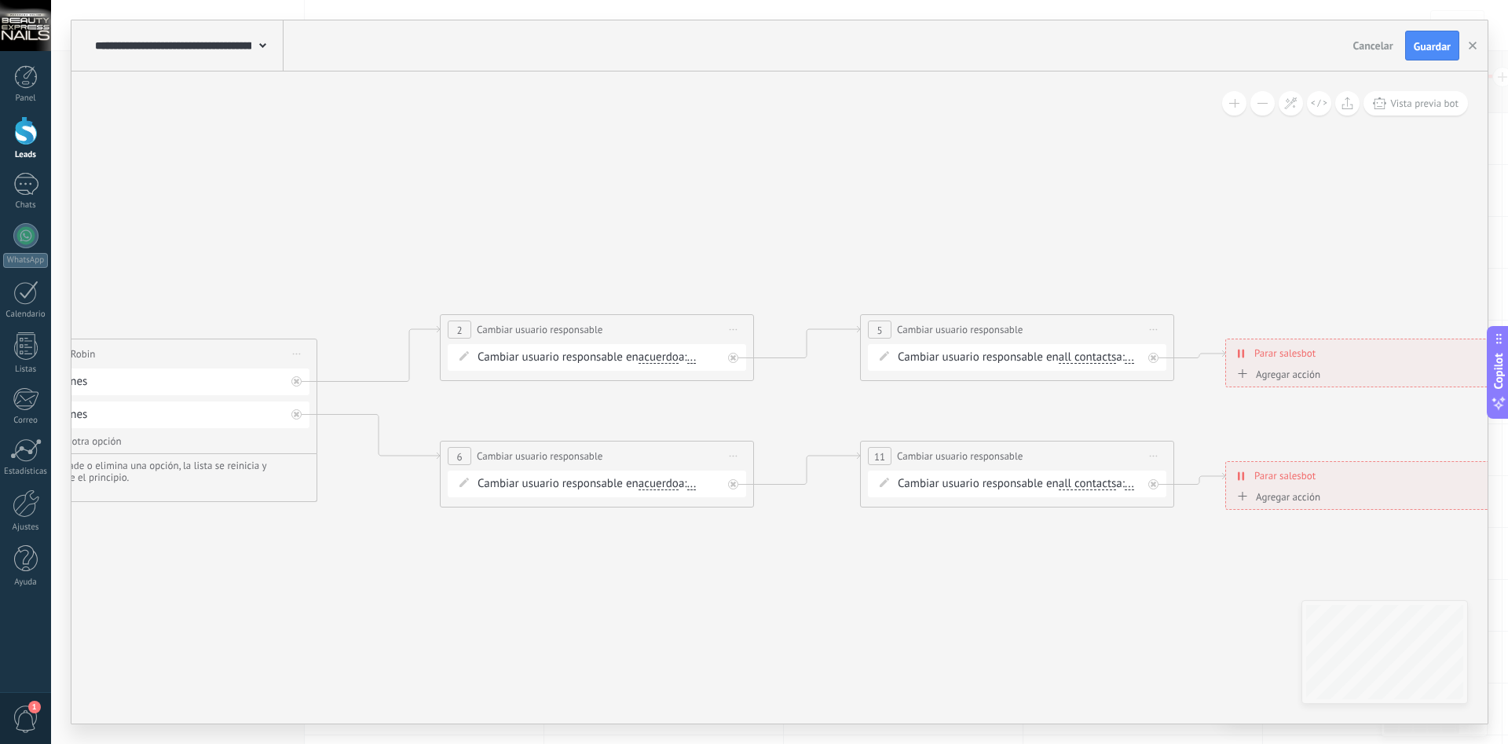
drag, startPoint x: 1217, startPoint y: 557, endPoint x: 1210, endPoint y: 677, distance: 119.6
click at [1210, 677] on icon at bounding box center [676, 482] width 2469 height 1175
click at [643, 366] on div "Cambiar usuario responsable en acuerdo main contact all contacts chat contact a…" at bounding box center [597, 357] width 298 height 27
click at [696, 357] on div "Cambiar usuario responsable en acuerdo main contact all contacts chat contact a…" at bounding box center [599, 357] width 244 height 16
click at [696, 360] on span "..." at bounding box center [691, 357] width 9 height 13
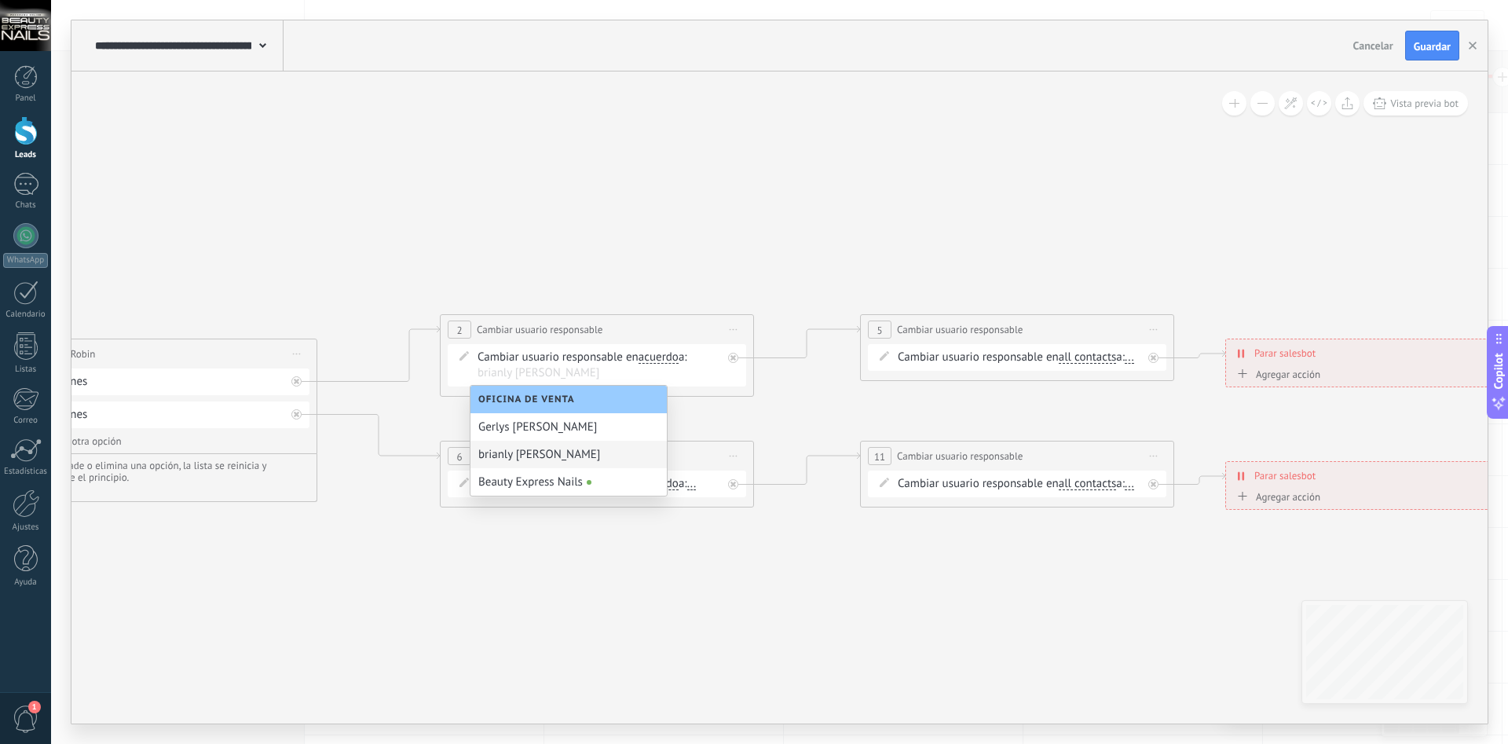
click at [582, 449] on div "brianly [PERSON_NAME]" at bounding box center [568, 453] width 196 height 27
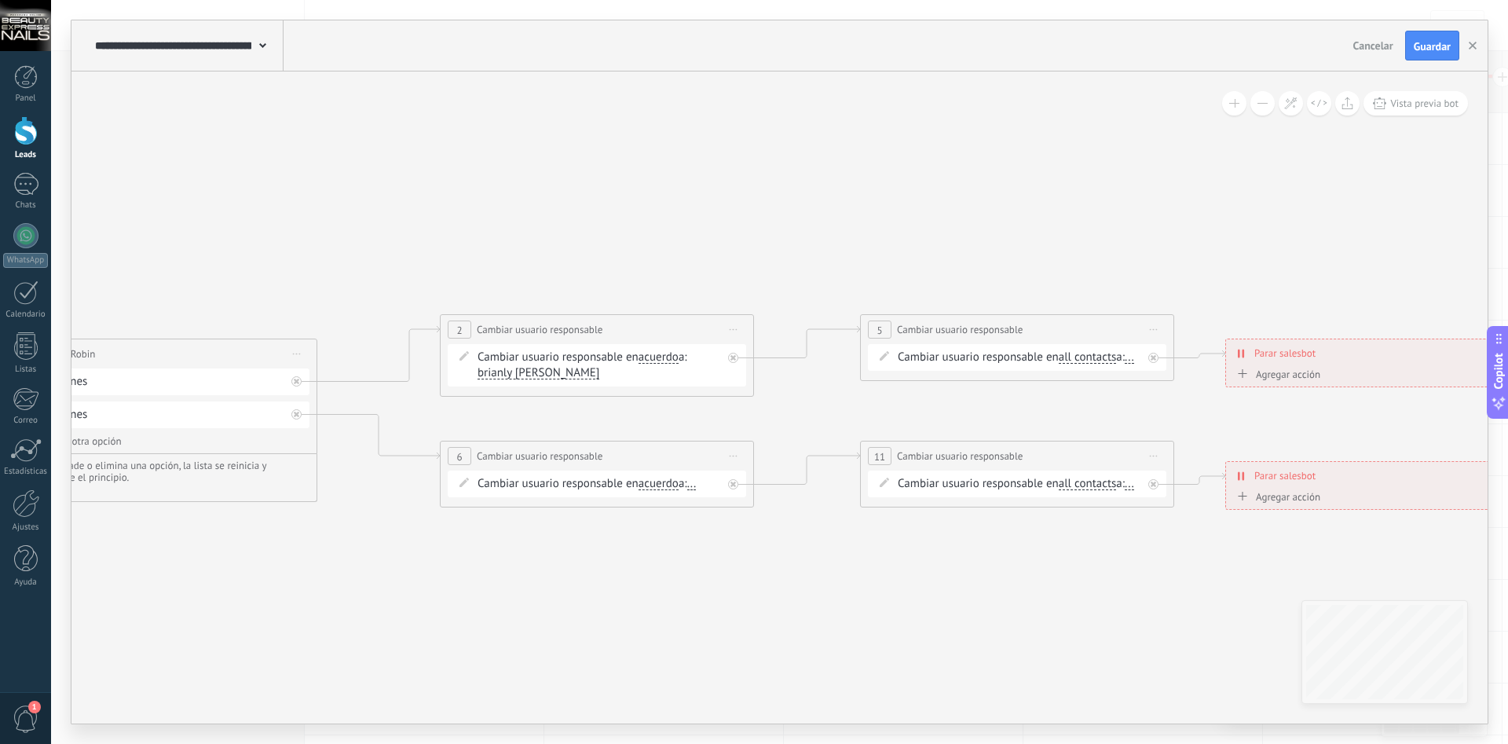
click at [696, 482] on span "..." at bounding box center [691, 483] width 9 height 13
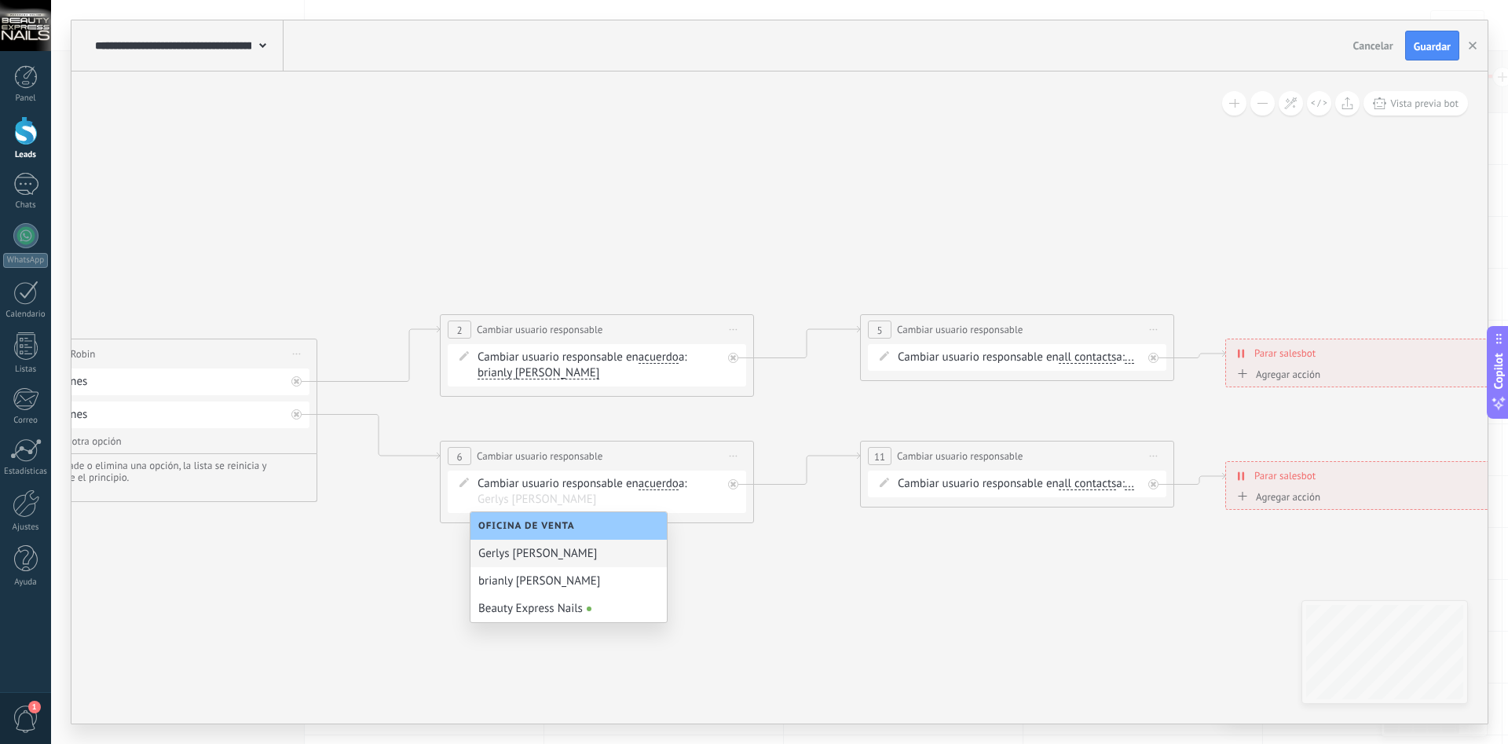
click at [557, 554] on div "Gerlys [PERSON_NAME]" at bounding box center [568, 552] width 196 height 27
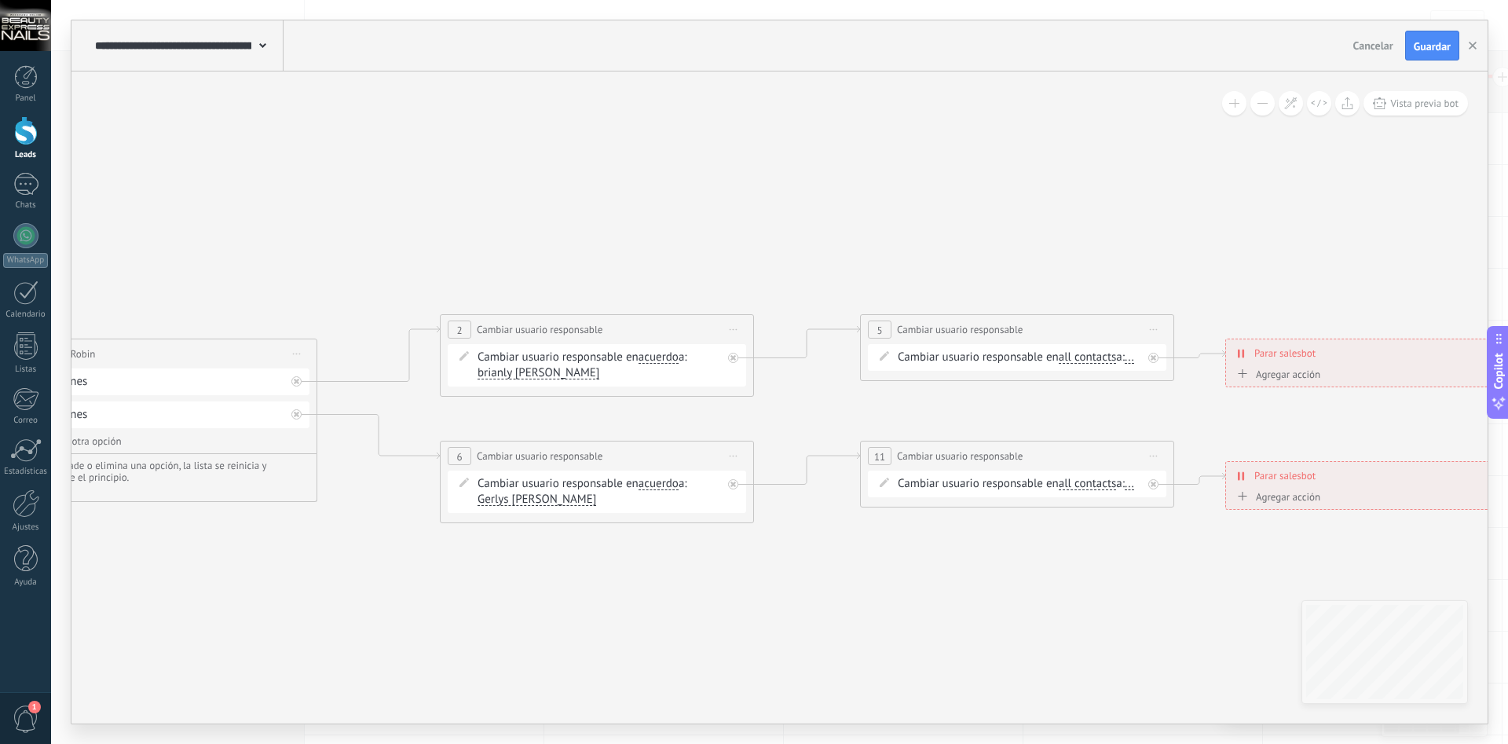
click at [1124, 364] on span "..." at bounding box center [1128, 357] width 9 height 13
click at [919, 455] on div "brianly [PERSON_NAME]" at bounding box center [988, 453] width 196 height 27
click at [1124, 490] on span "..." at bounding box center [1128, 483] width 9 height 13
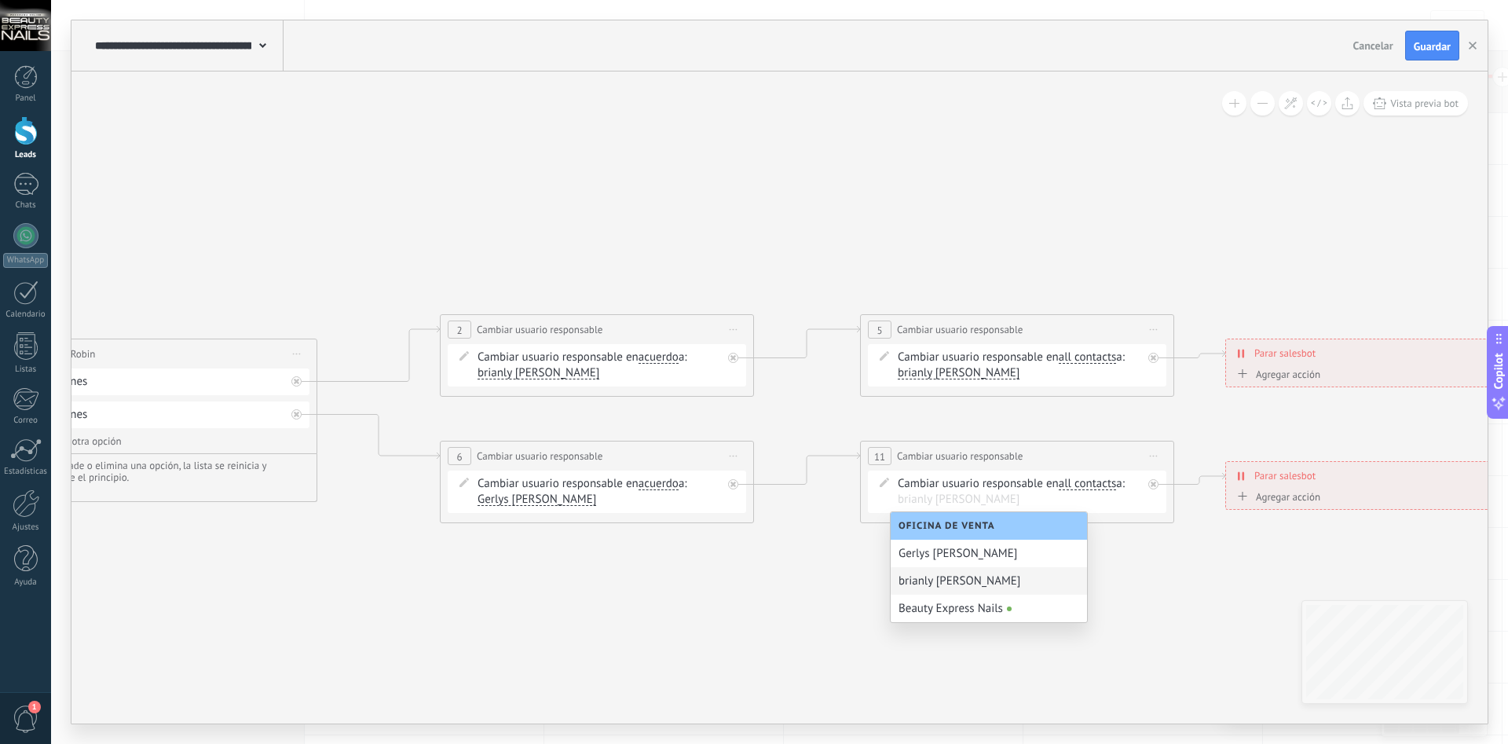
click at [945, 587] on div "brianly [PERSON_NAME]" at bounding box center [988, 580] width 196 height 27
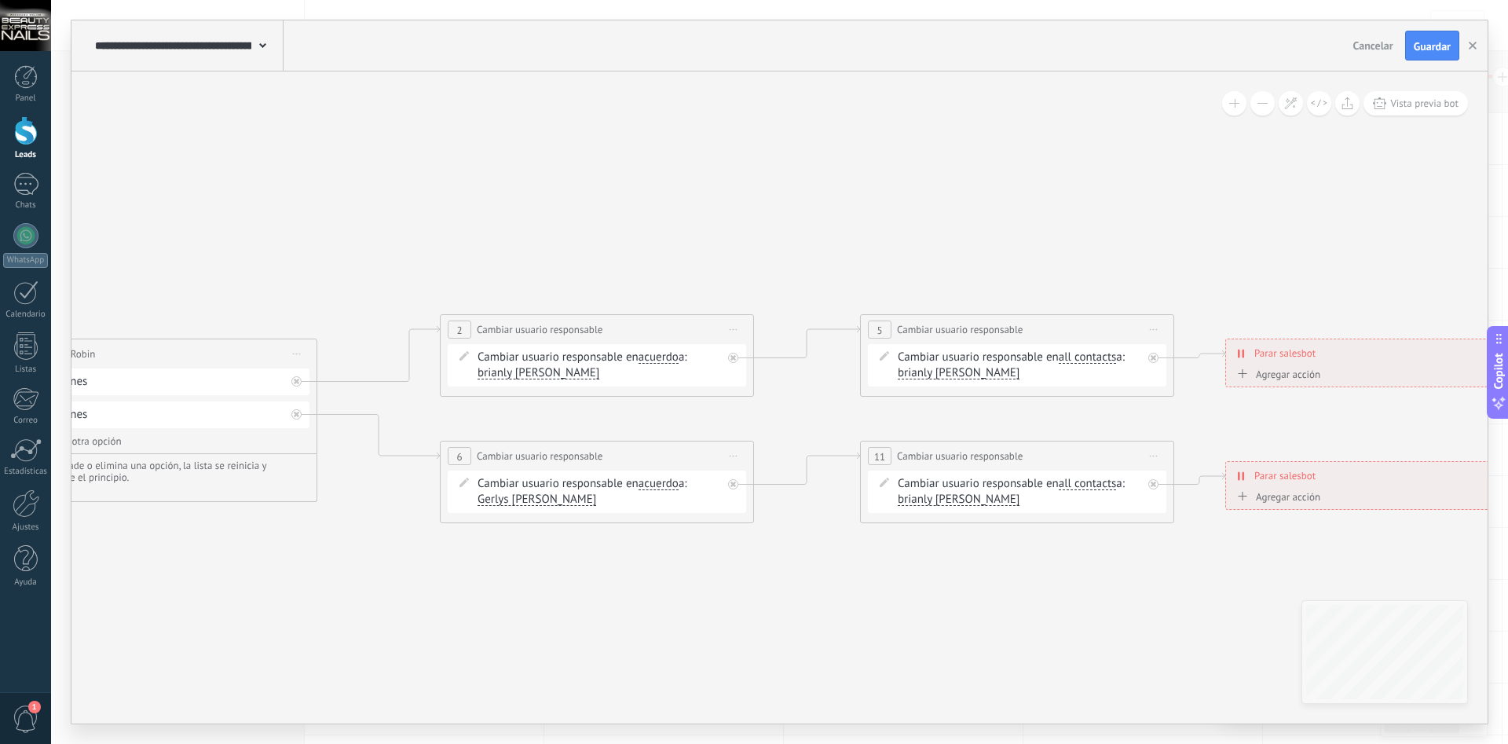
click at [945, 493] on span "brianly [PERSON_NAME]" at bounding box center [958, 499] width 122 height 13
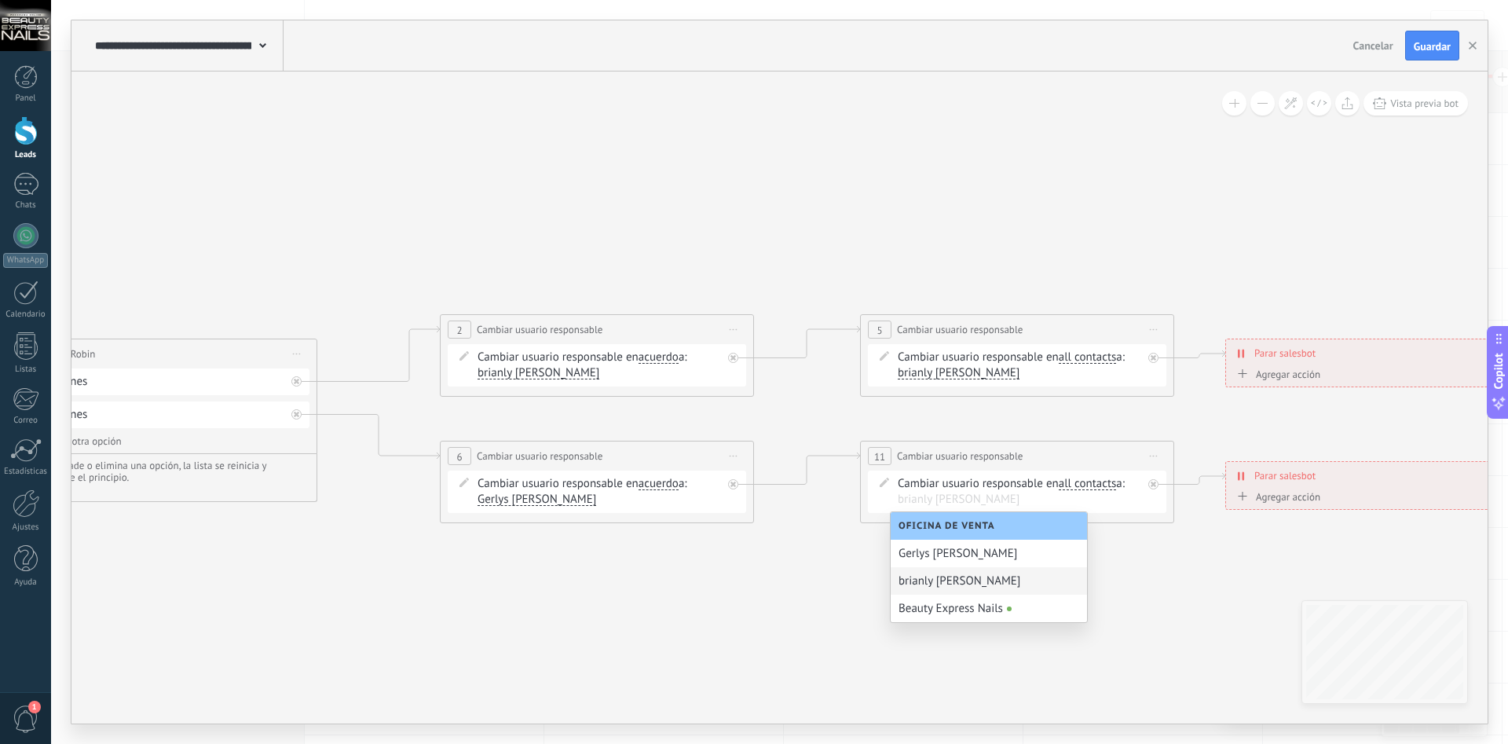
click at [944, 558] on div "Gerlys [PERSON_NAME]" at bounding box center [988, 552] width 196 height 27
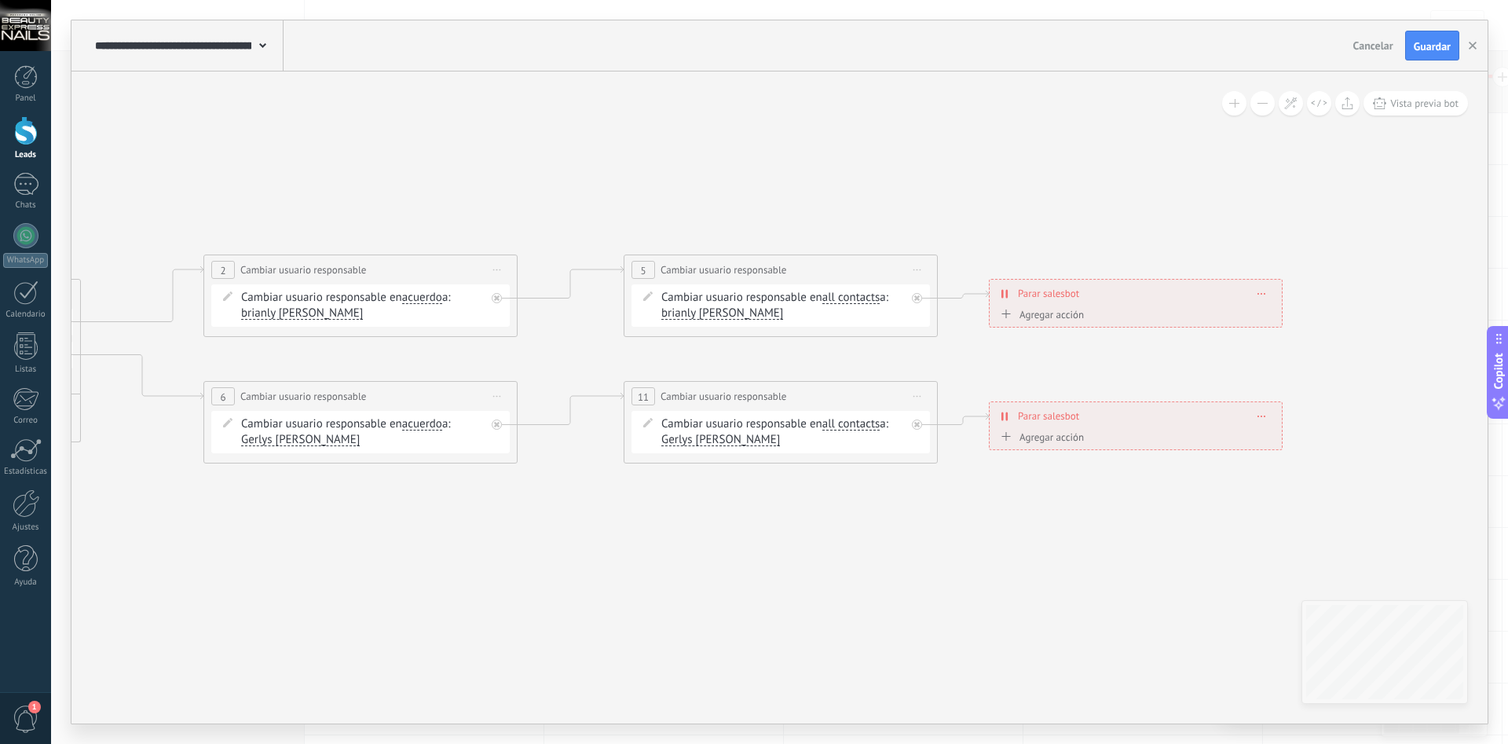
drag, startPoint x: 1150, startPoint y: 645, endPoint x: 799, endPoint y: 579, distance: 357.9
click at [786, 588] on icon at bounding box center [439, 422] width 2469 height 1175
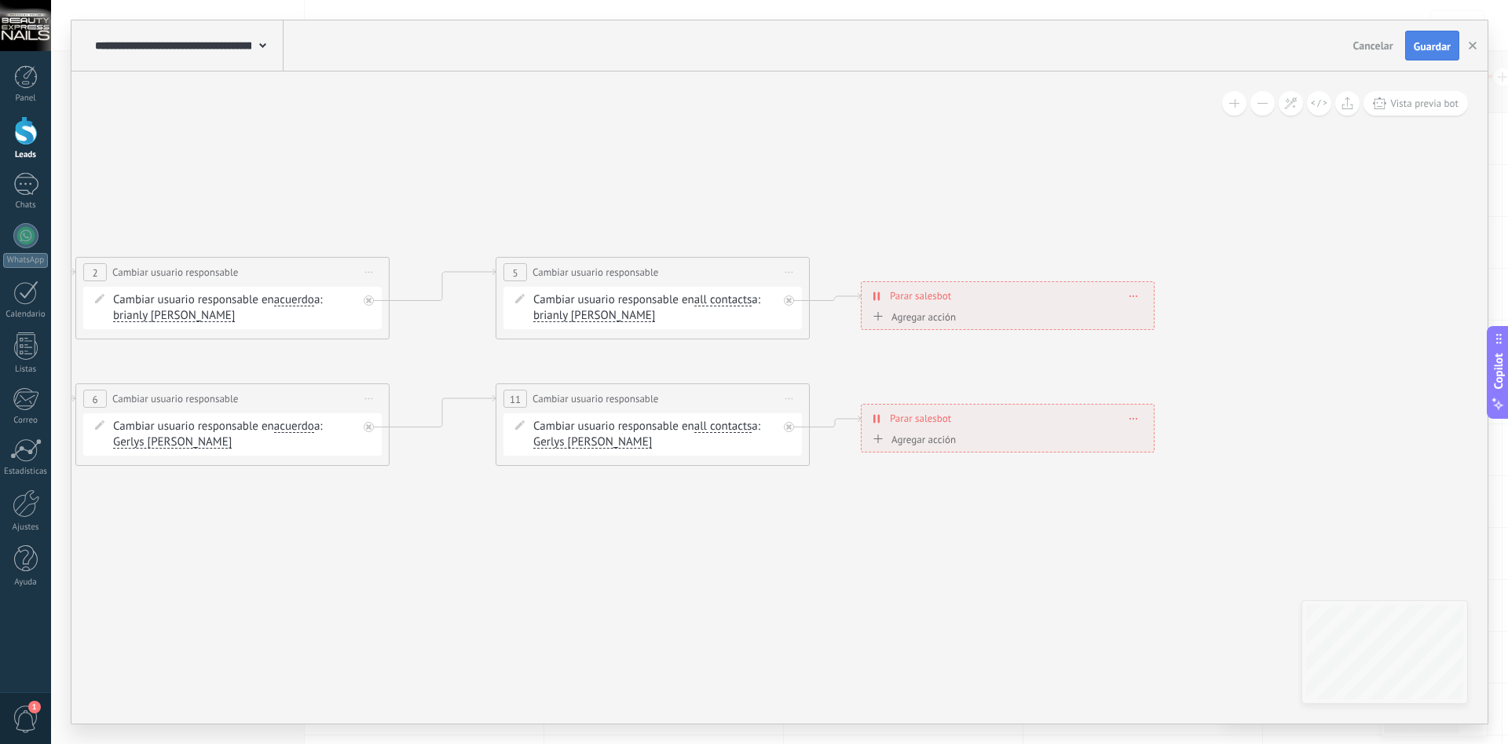
click at [1417, 50] on span "Guardar" at bounding box center [1431, 46] width 37 height 11
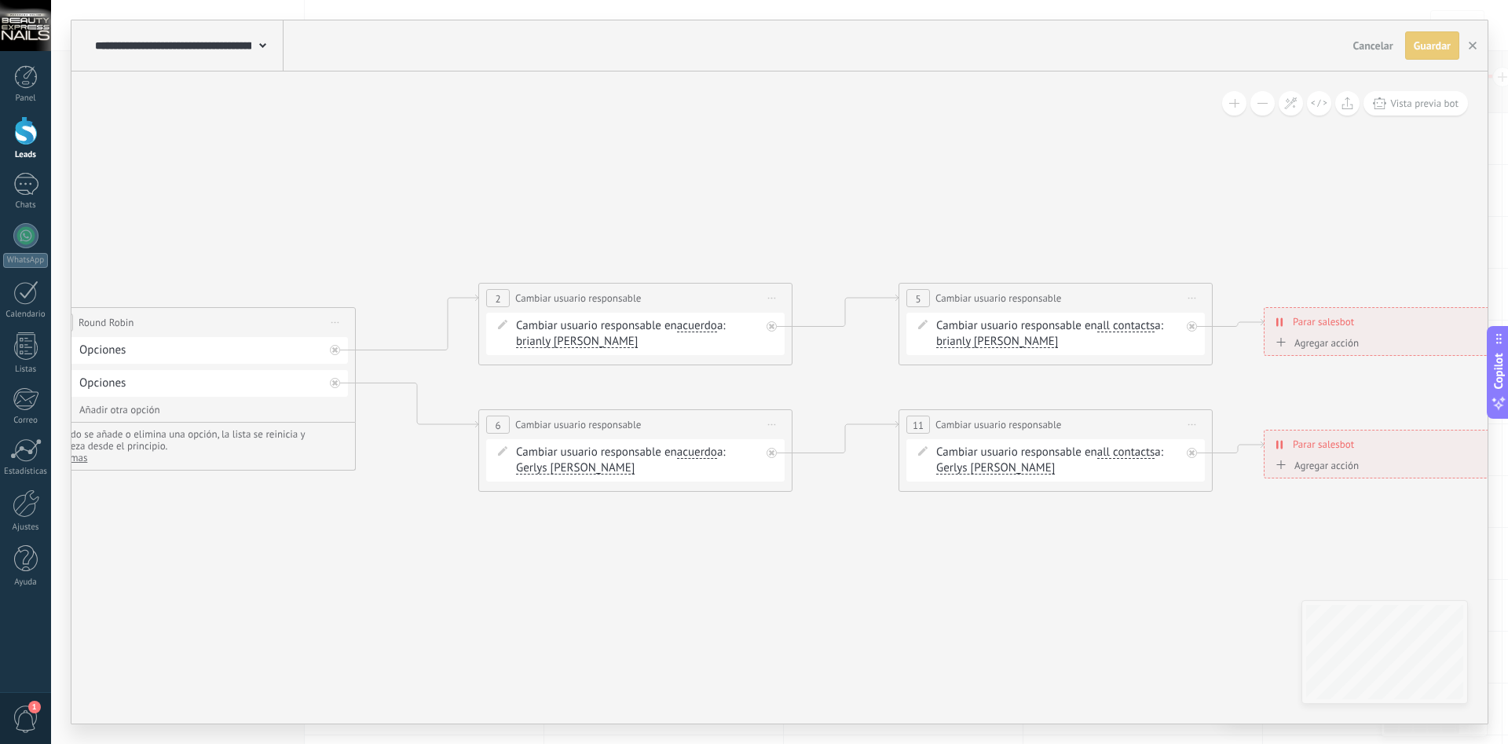
drag, startPoint x: 868, startPoint y: 232, endPoint x: 1309, endPoint y: 271, distance: 442.9
click at [1309, 269] on icon at bounding box center [714, 450] width 2469 height 1175
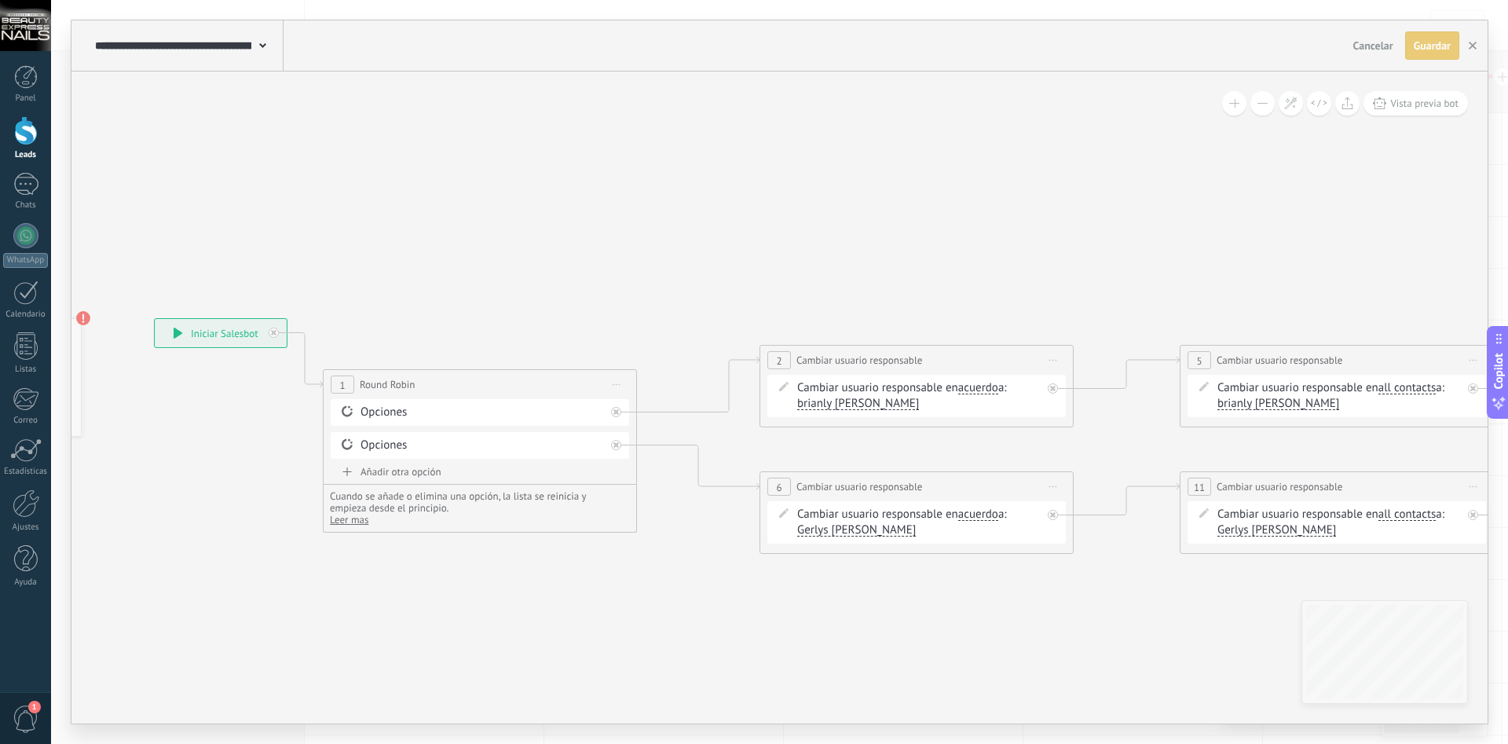
drag, startPoint x: 833, startPoint y: 193, endPoint x: 1165, endPoint y: 251, distance: 337.2
click at [1127, 252] on icon at bounding box center [995, 512] width 2469 height 1175
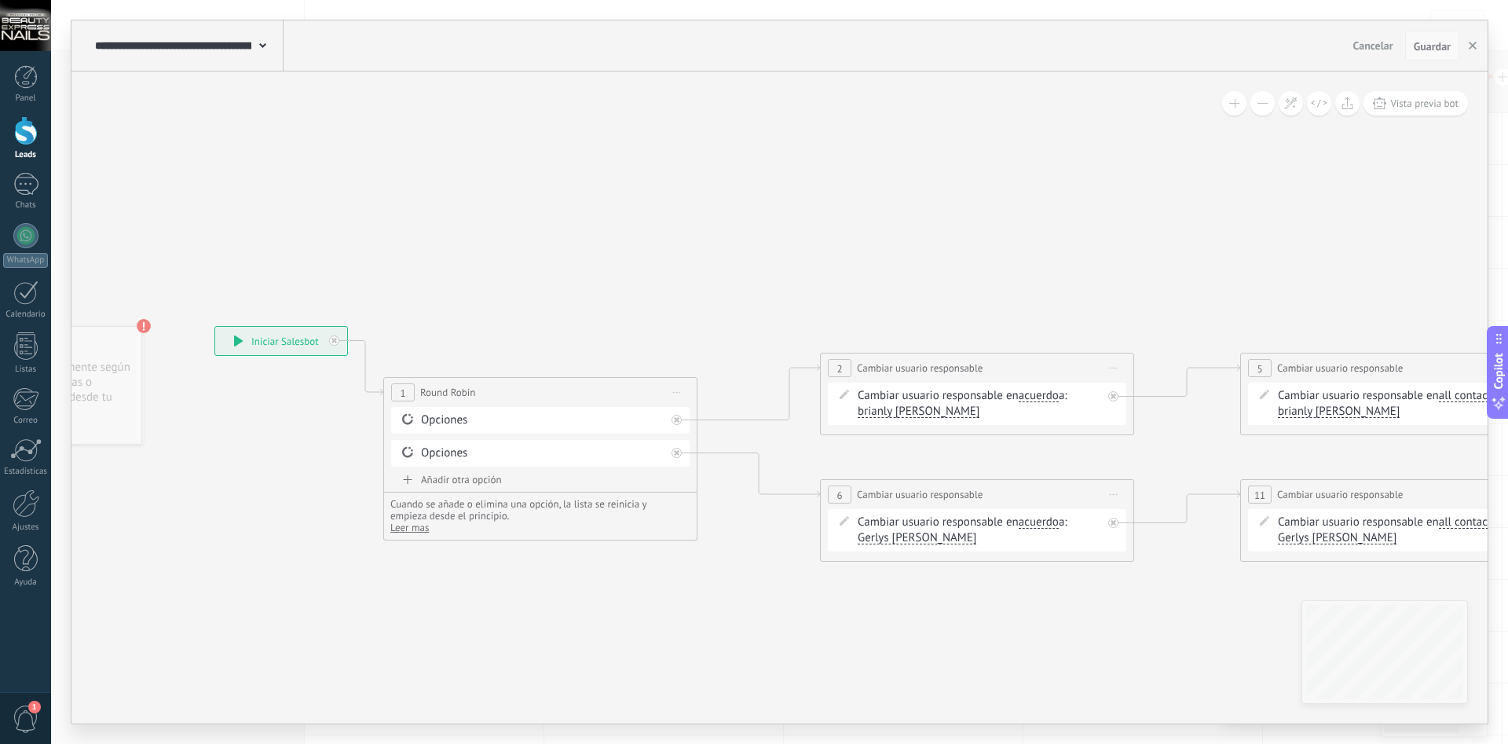
click at [1431, 46] on span "Guardar" at bounding box center [1431, 46] width 37 height 11
click at [1464, 45] on button "button" at bounding box center [1472, 46] width 24 height 30
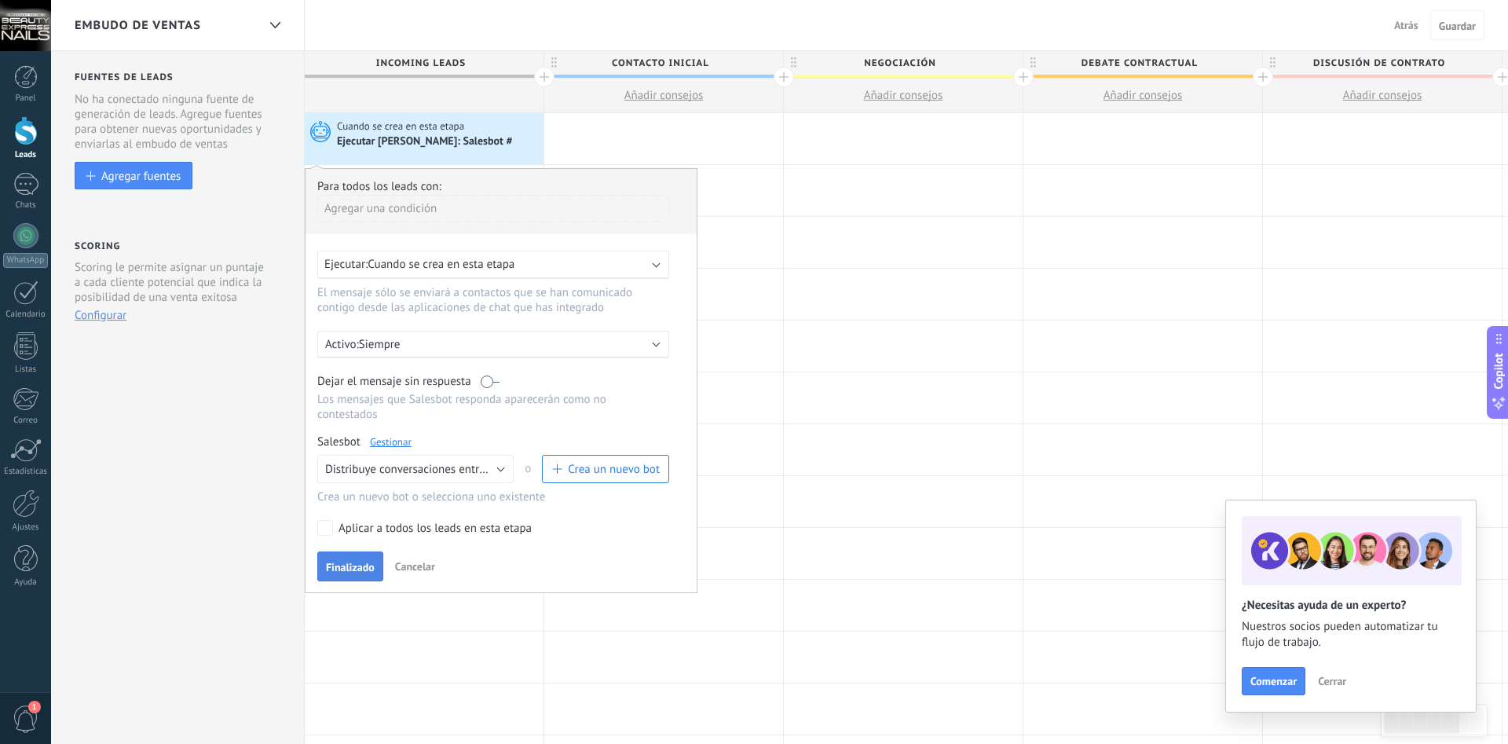
click at [369, 564] on span "Finalizado" at bounding box center [350, 566] width 49 height 11
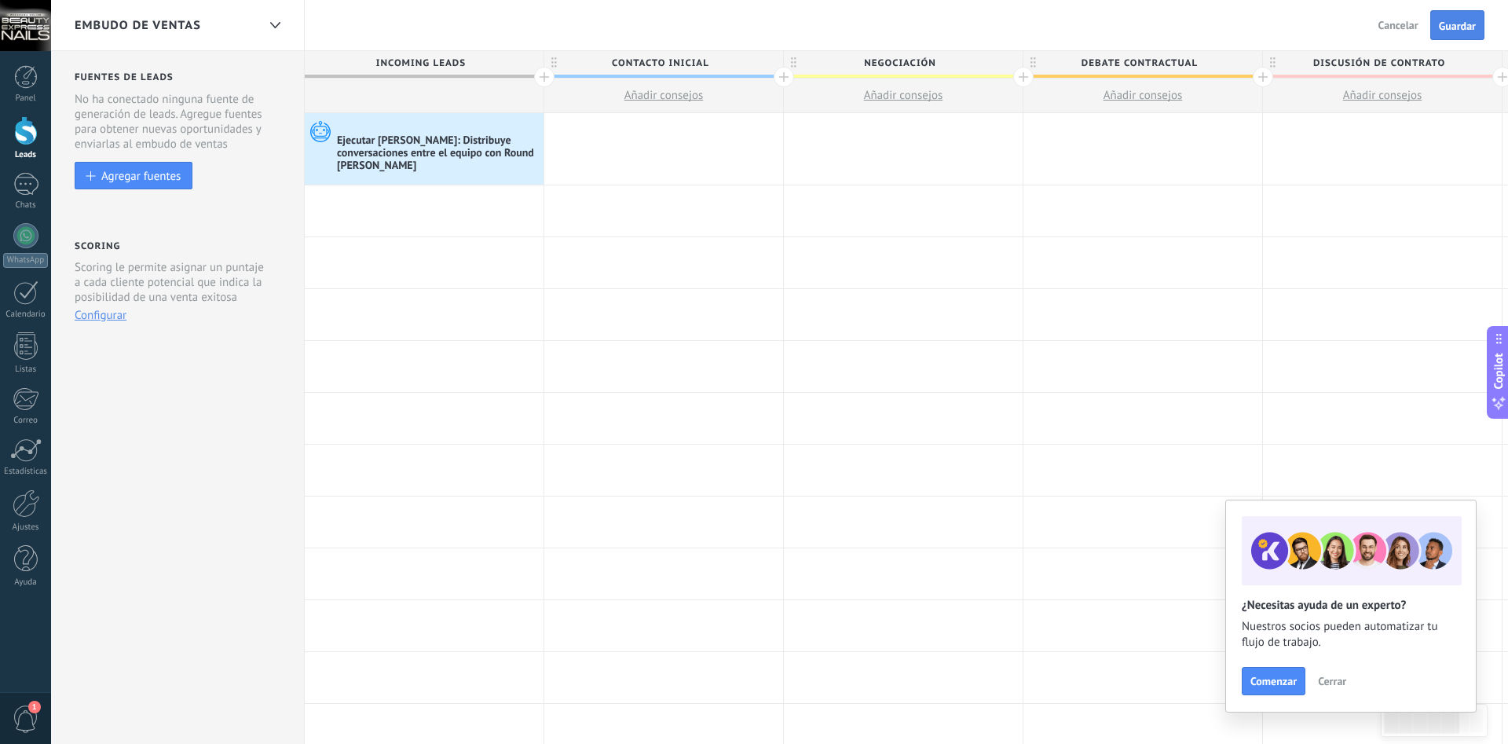
click at [1462, 33] on button "Guardar" at bounding box center [1457, 25] width 54 height 30
click at [1329, 689] on button "Cerrar" at bounding box center [1331, 681] width 42 height 24
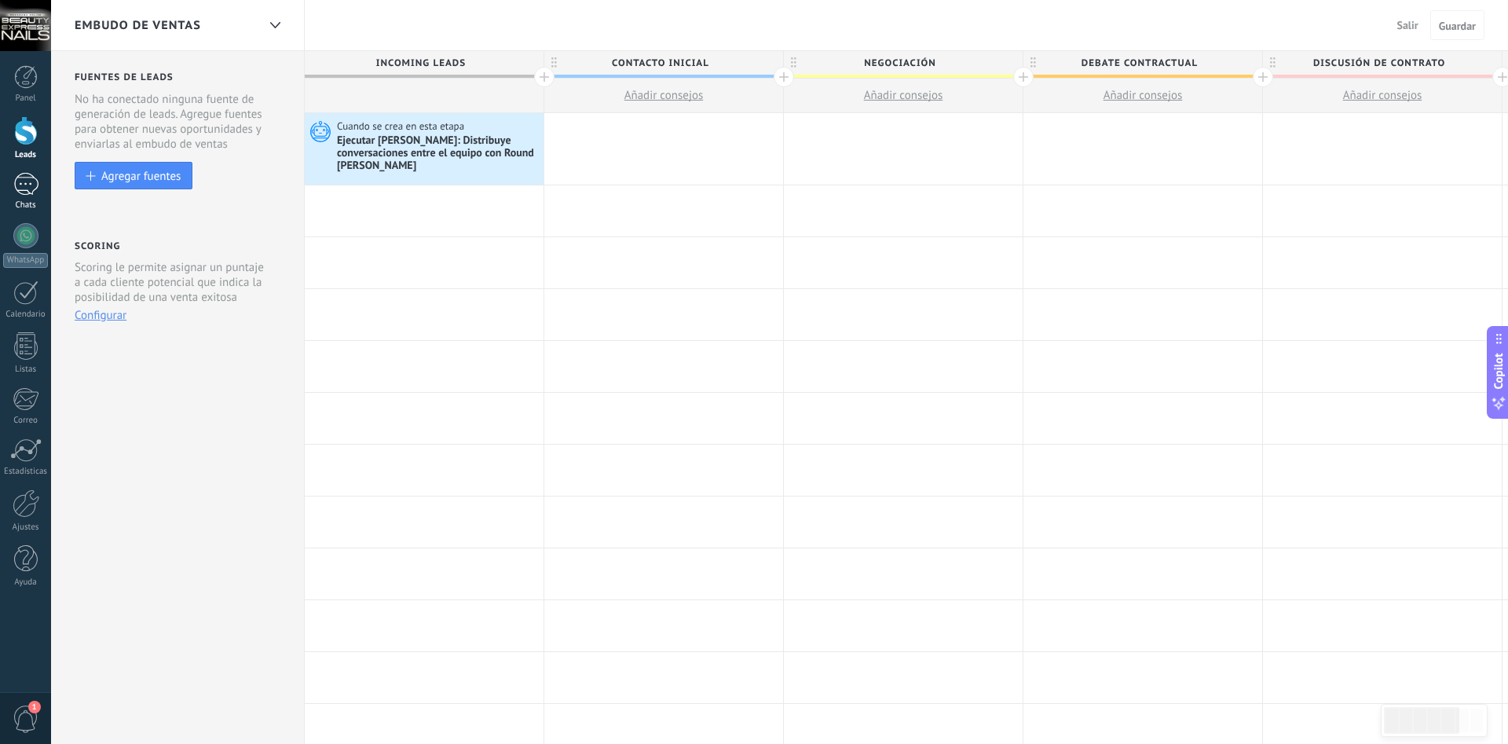
click at [31, 178] on div at bounding box center [25, 184] width 25 height 23
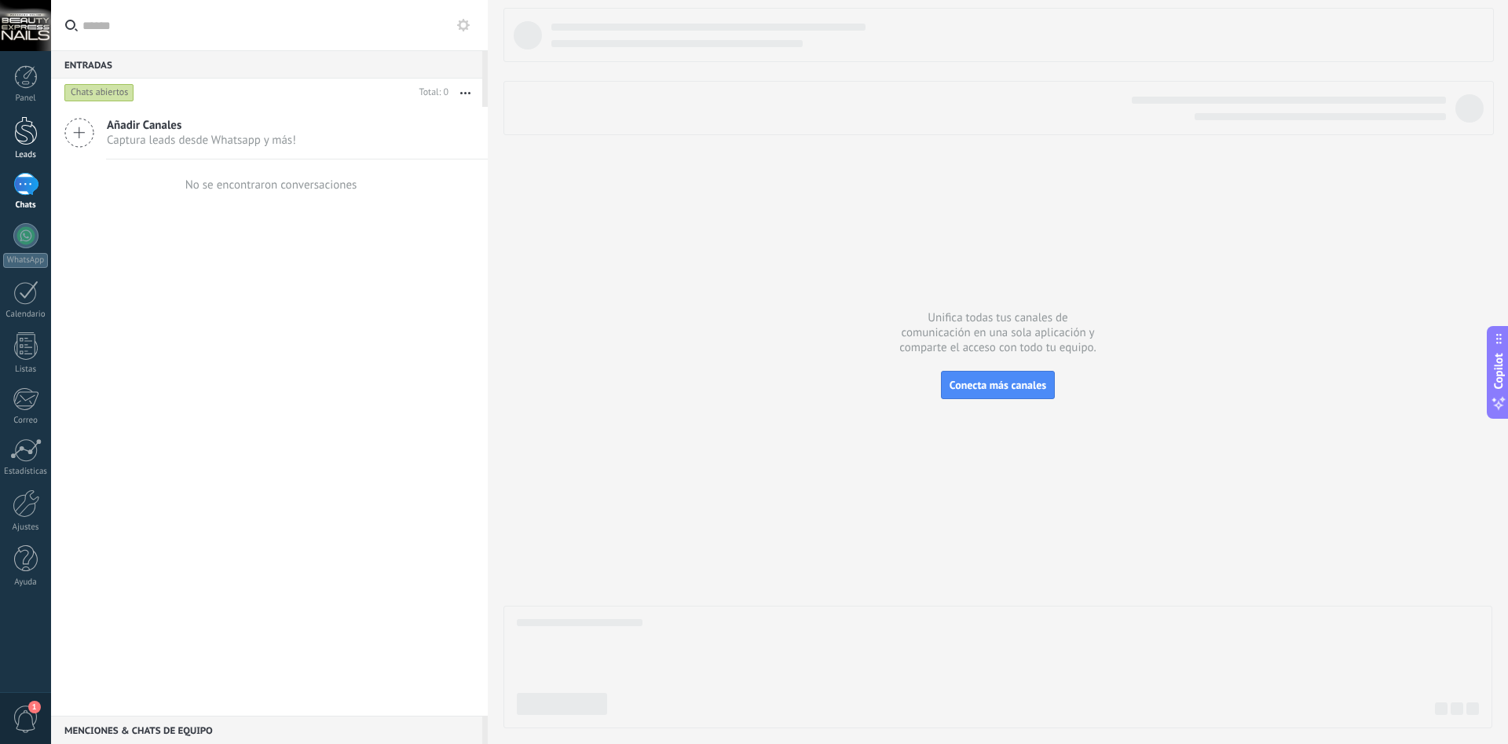
click at [38, 153] on div "Leads" at bounding box center [26, 155] width 46 height 10
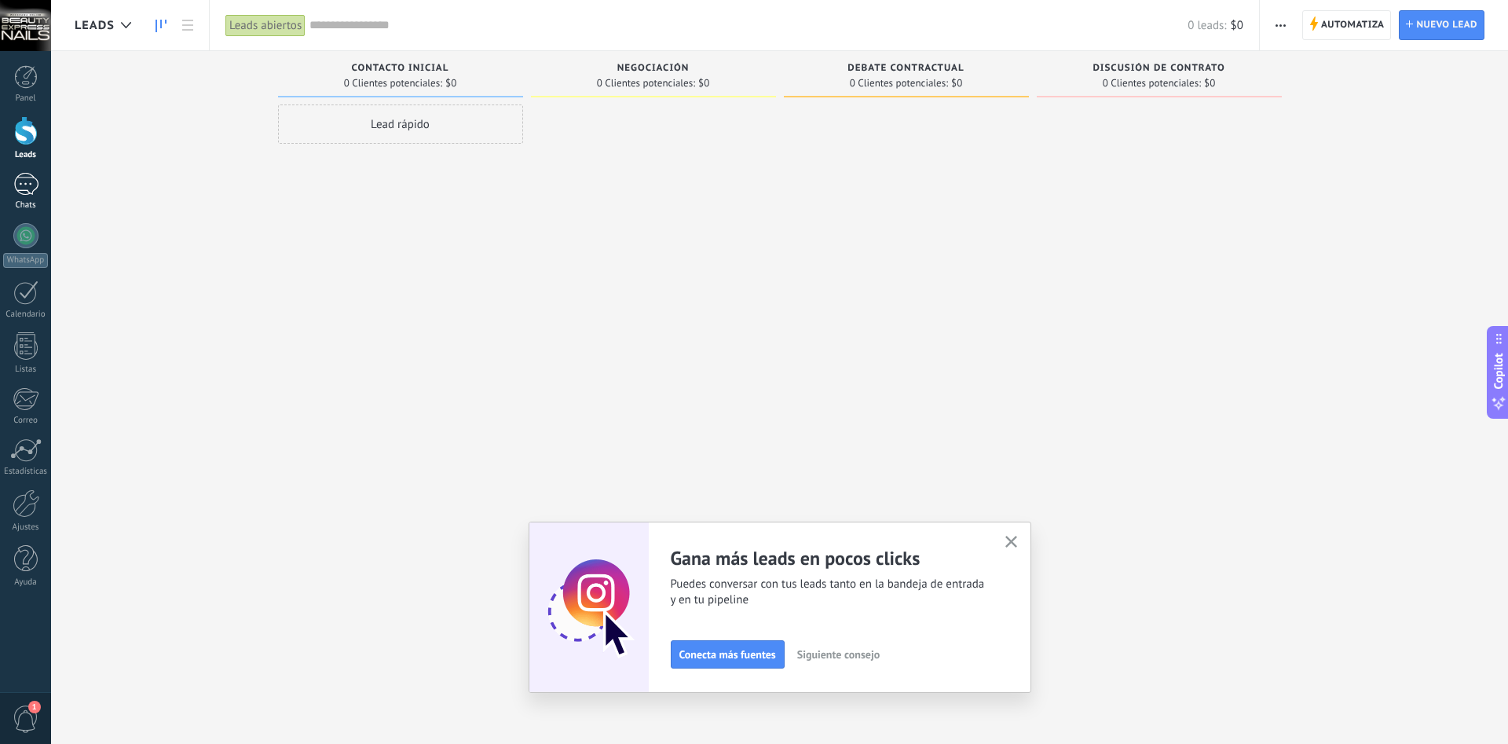
click at [15, 185] on div at bounding box center [25, 184] width 25 height 23
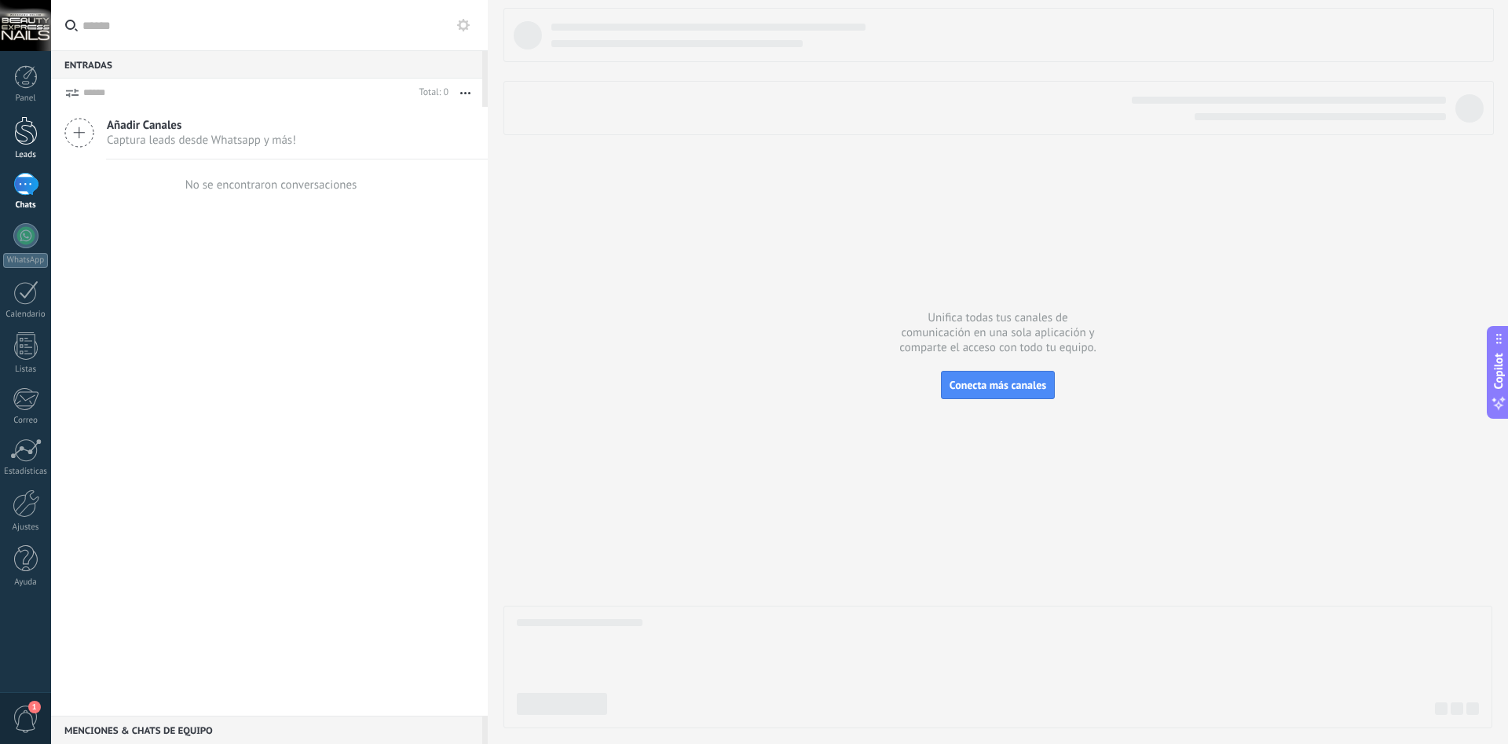
click at [26, 136] on div at bounding box center [26, 130] width 24 height 29
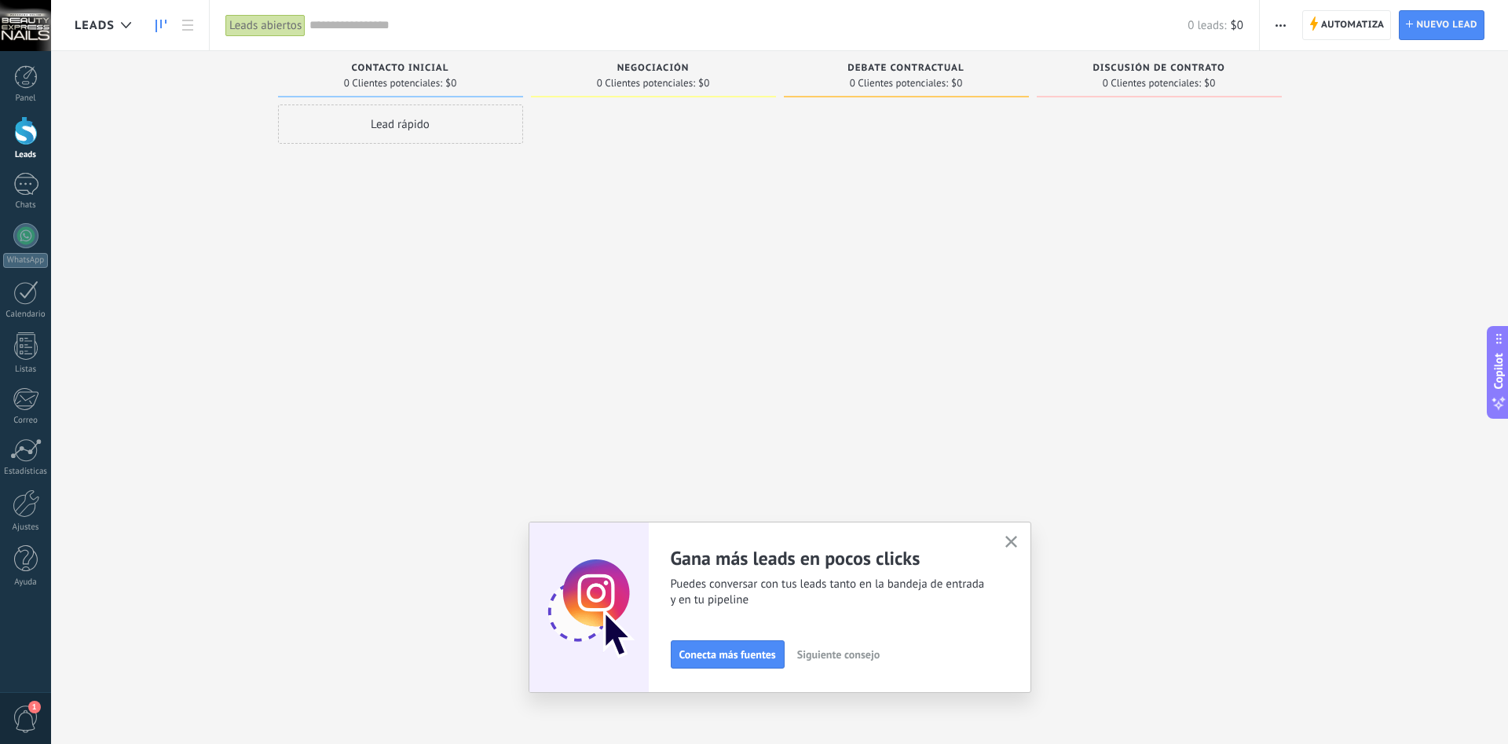
click at [1014, 543] on icon "button" at bounding box center [1011, 541] width 12 height 12
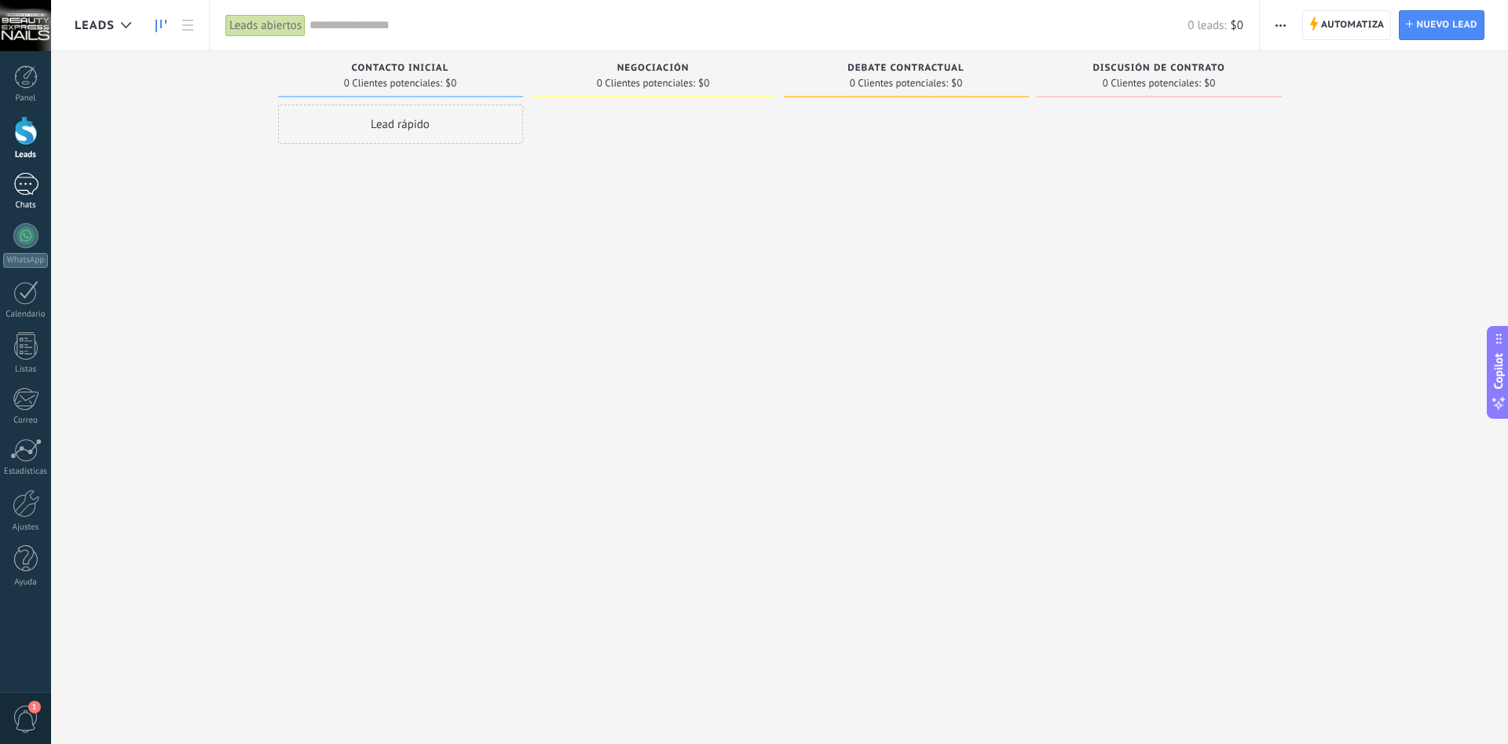
click at [24, 181] on div at bounding box center [25, 184] width 25 height 23
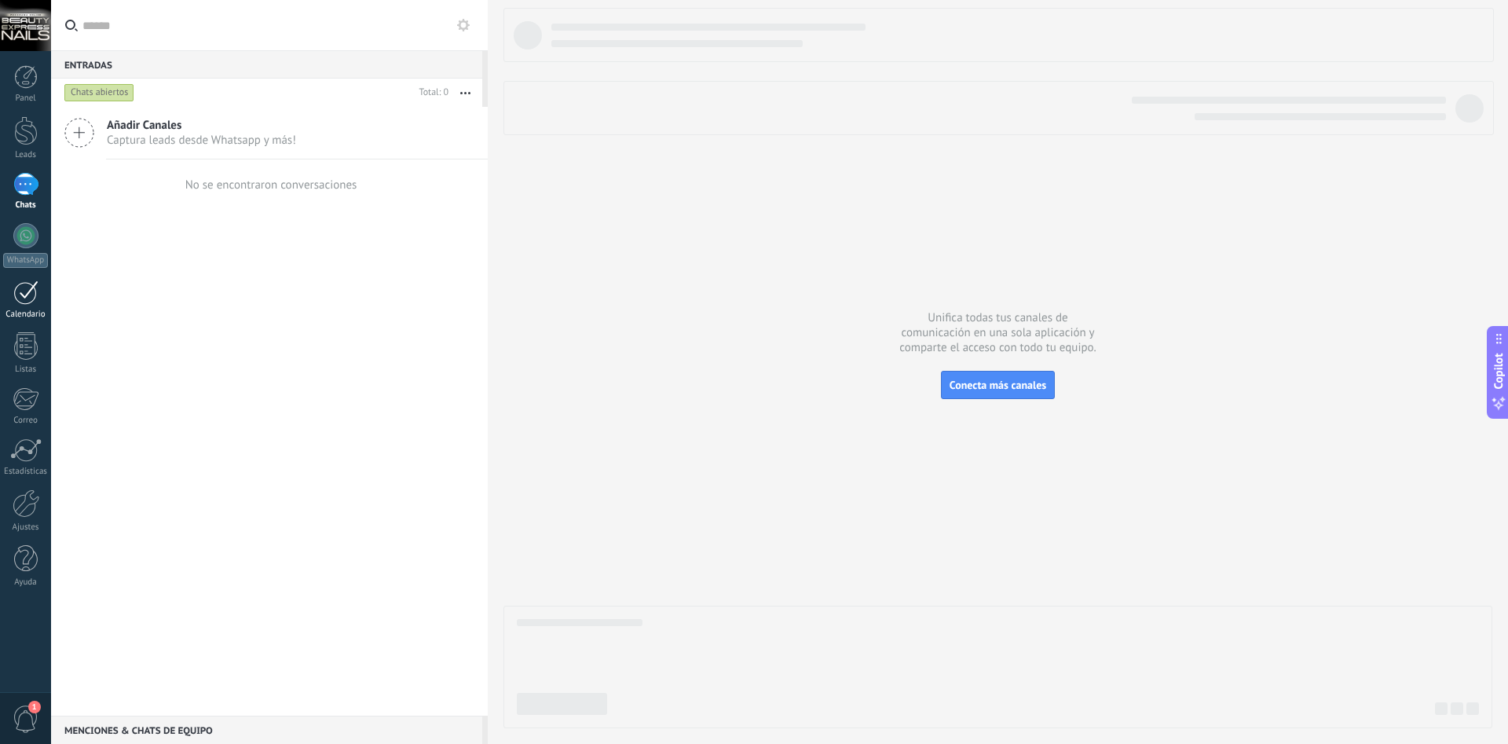
click at [16, 296] on div at bounding box center [25, 292] width 25 height 24
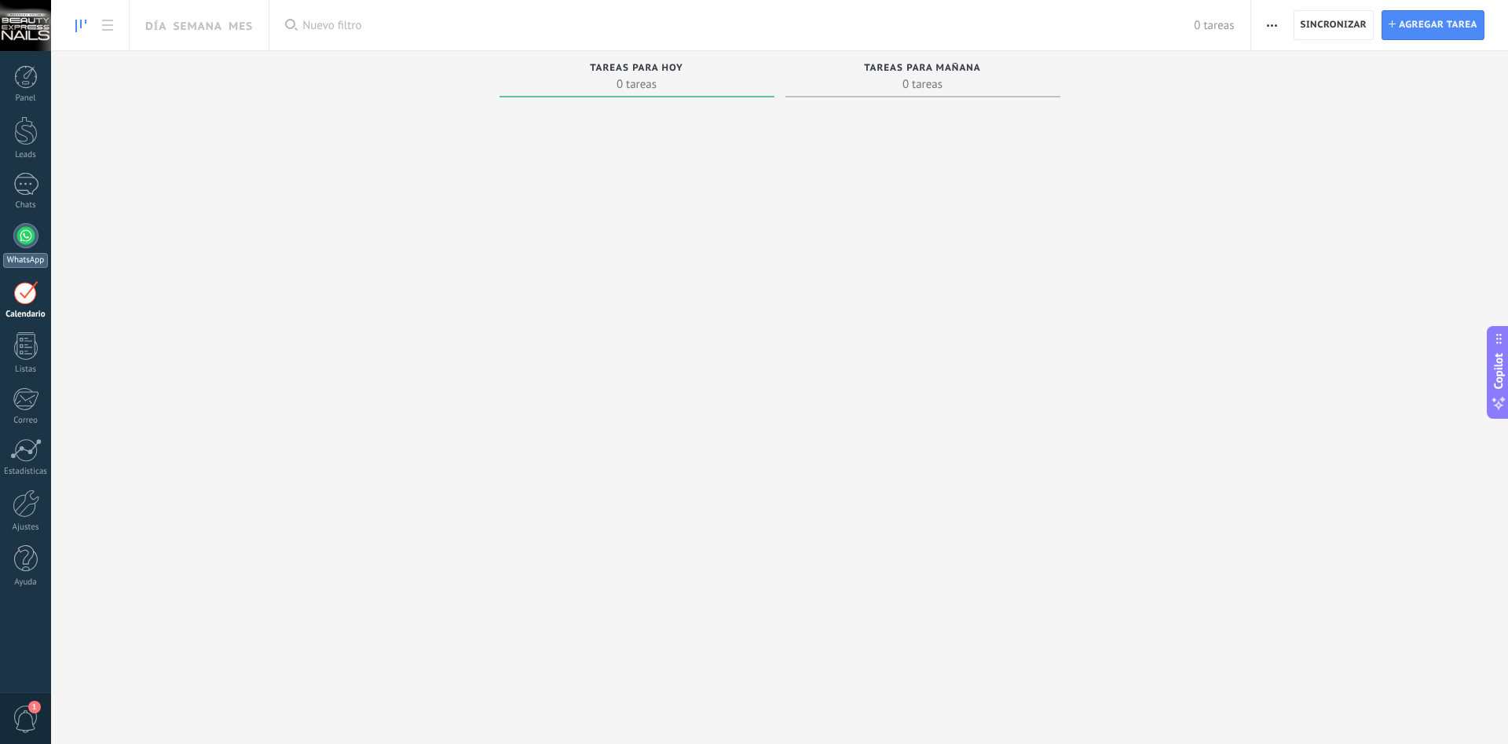
click at [23, 239] on div at bounding box center [25, 235] width 25 height 25
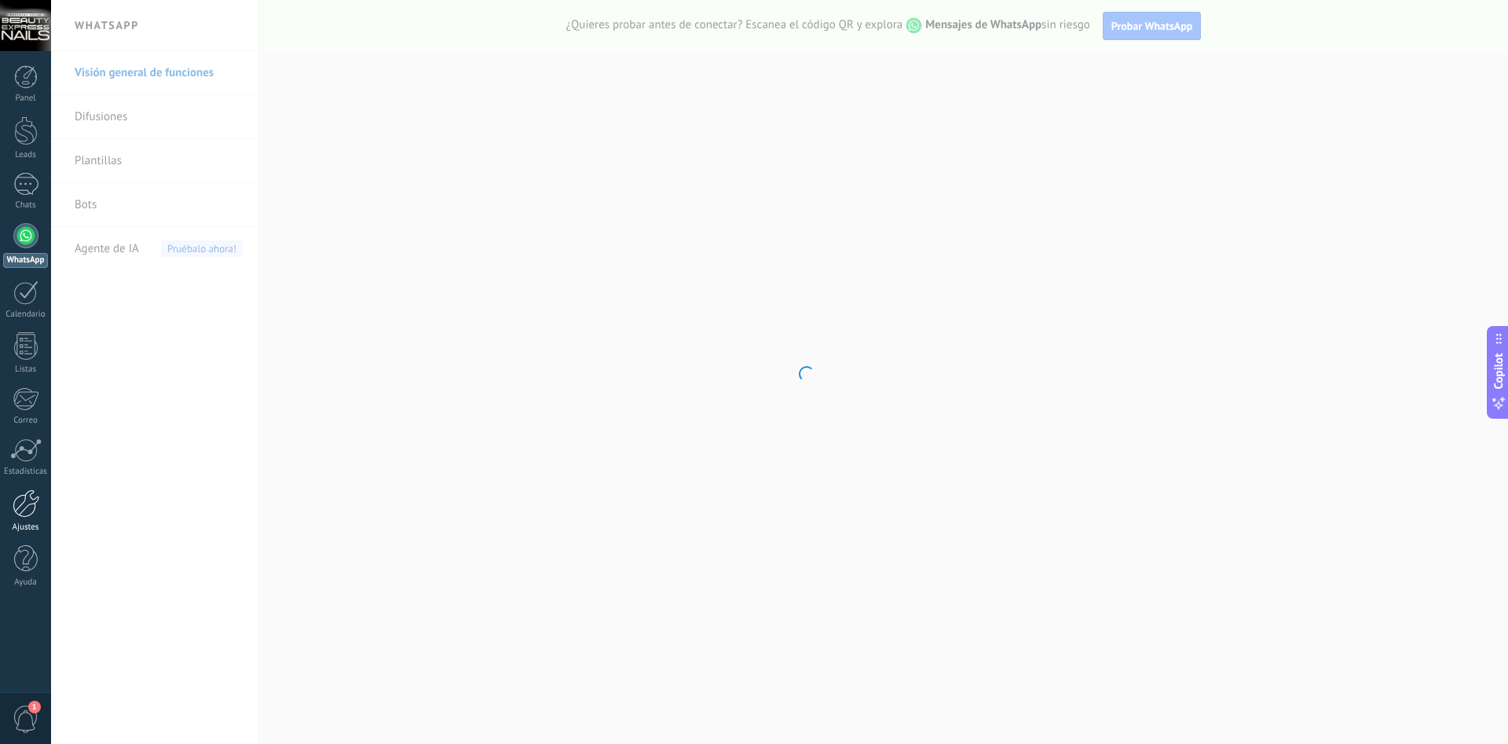
click at [20, 510] on div at bounding box center [26, 503] width 27 height 28
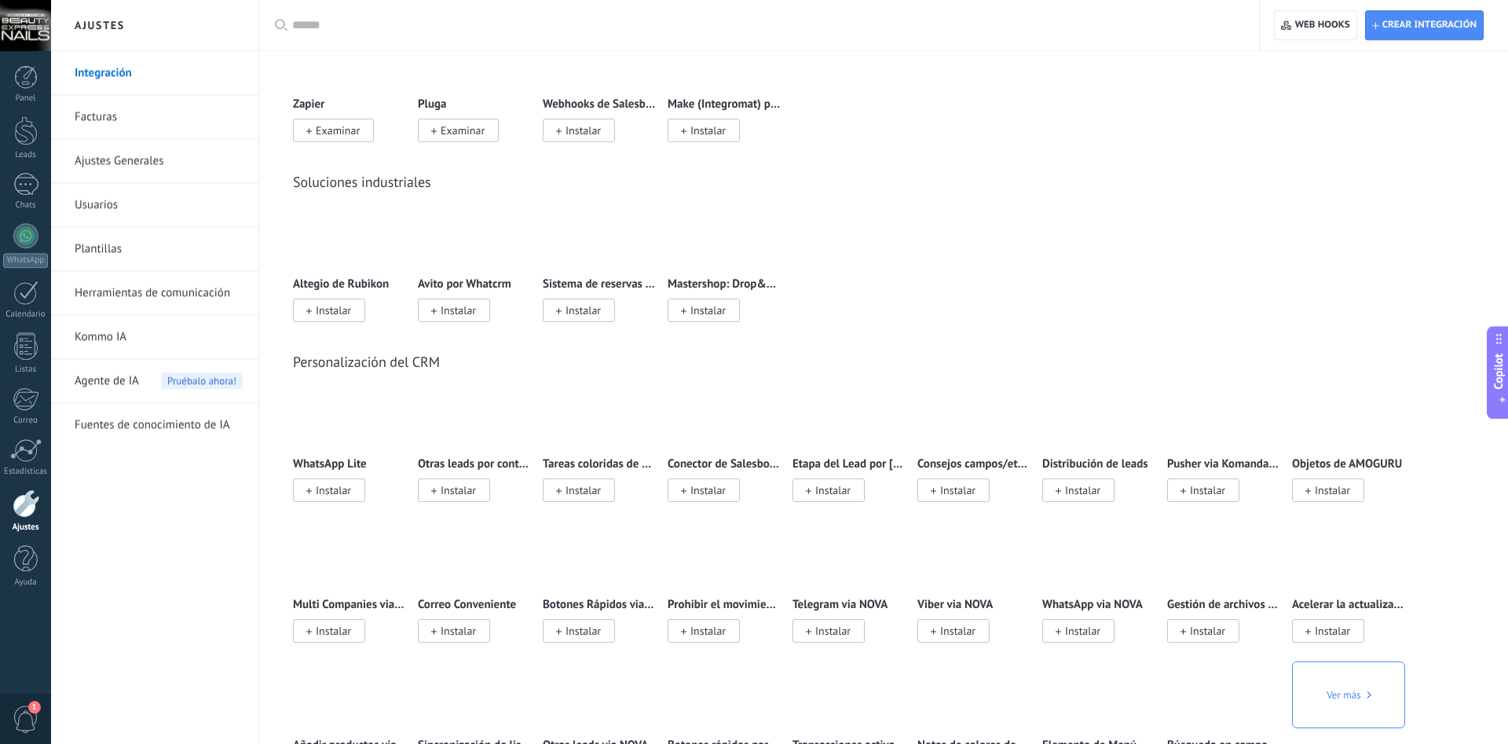
scroll to position [2563, 0]
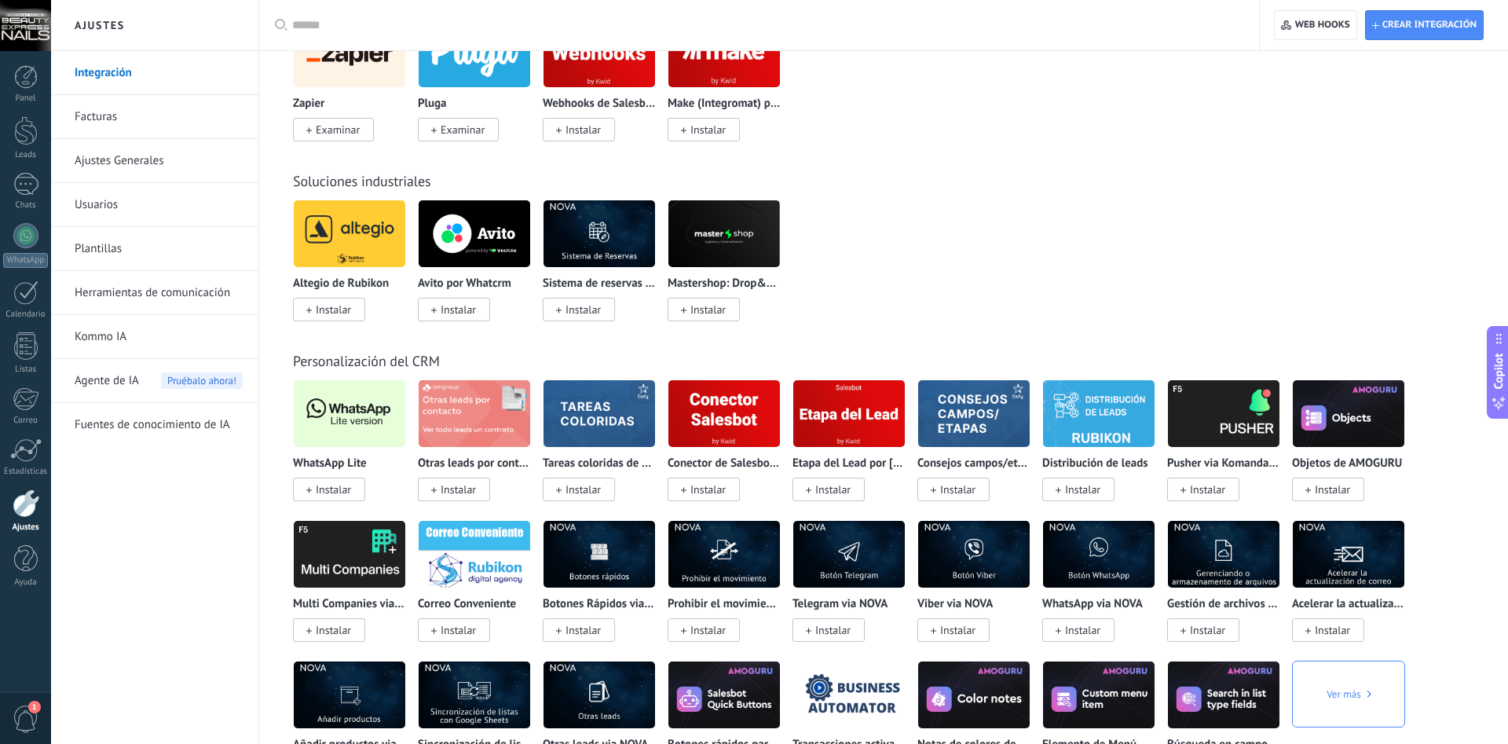
click at [338, 491] on span "Instalar" at bounding box center [333, 489] width 35 height 14
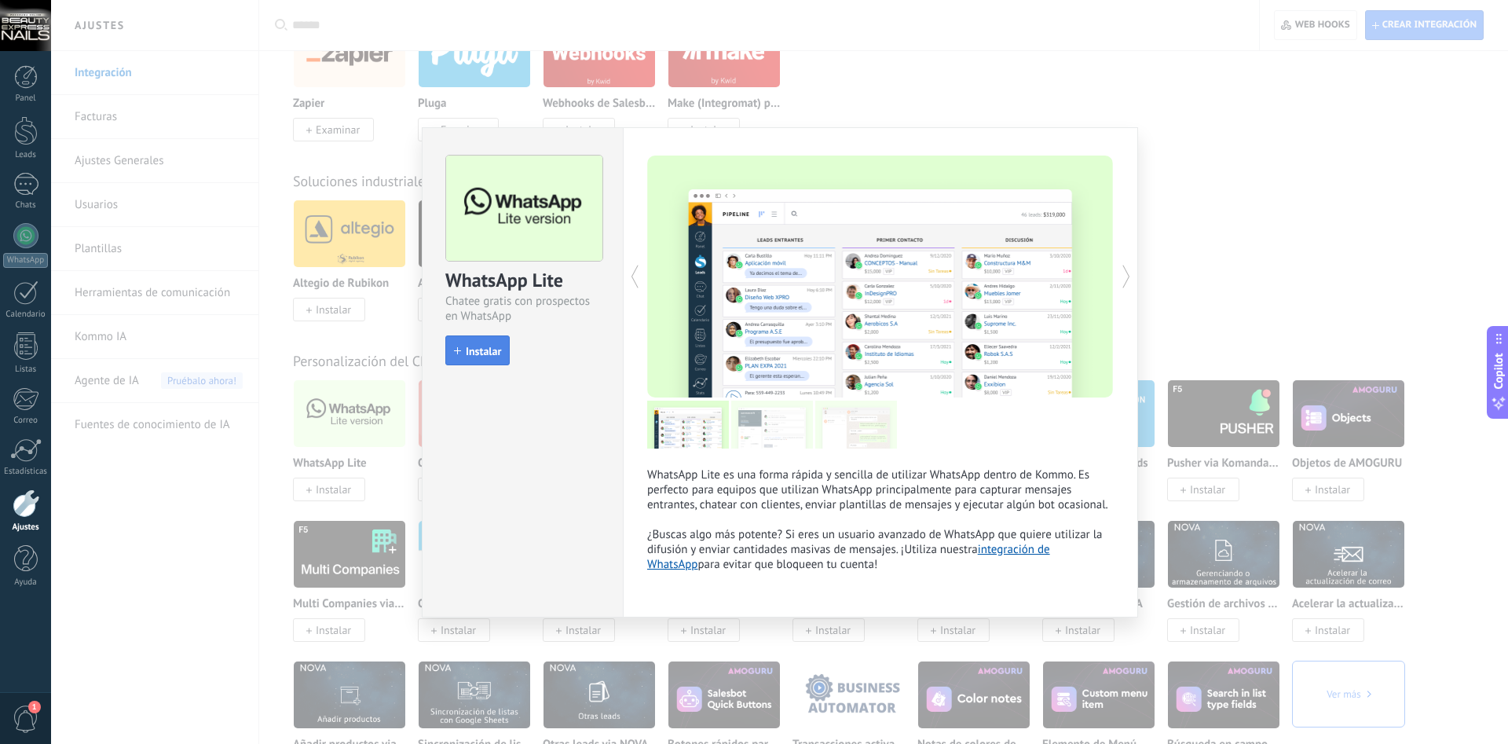
click at [482, 345] on span "Instalar" at bounding box center [483, 350] width 35 height 11
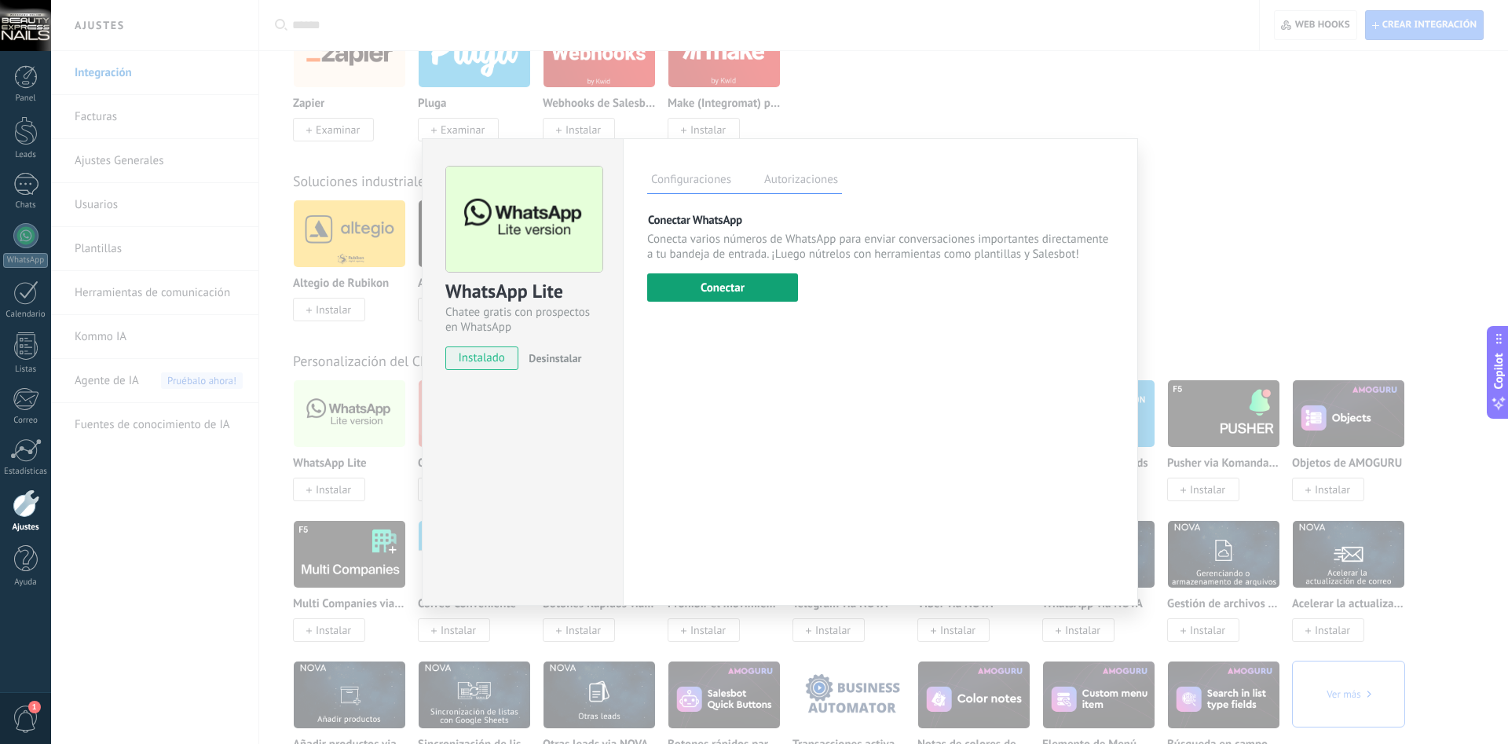
click at [733, 294] on button "Conectar" at bounding box center [722, 287] width 151 height 28
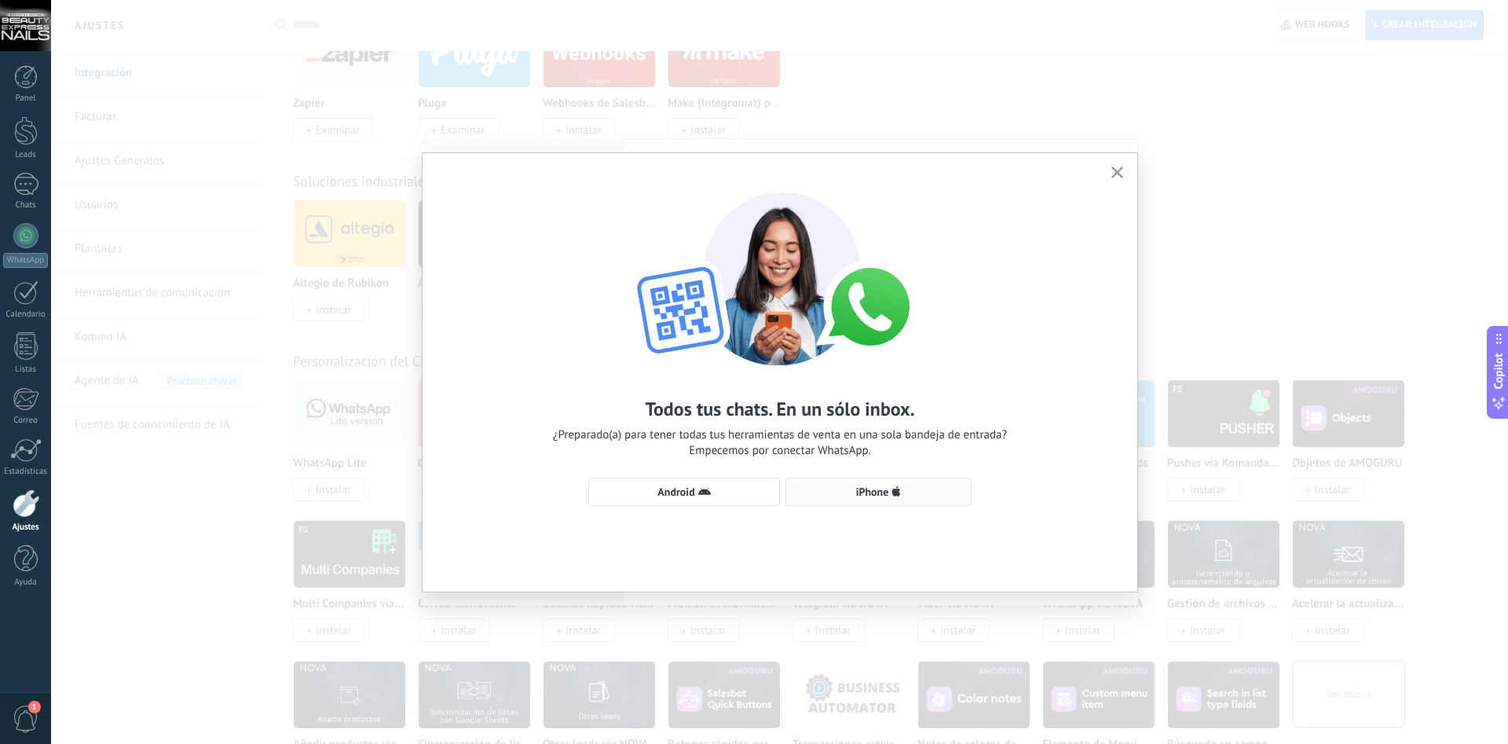
click at [887, 503] on button "iPhone" at bounding box center [878, 491] width 186 height 28
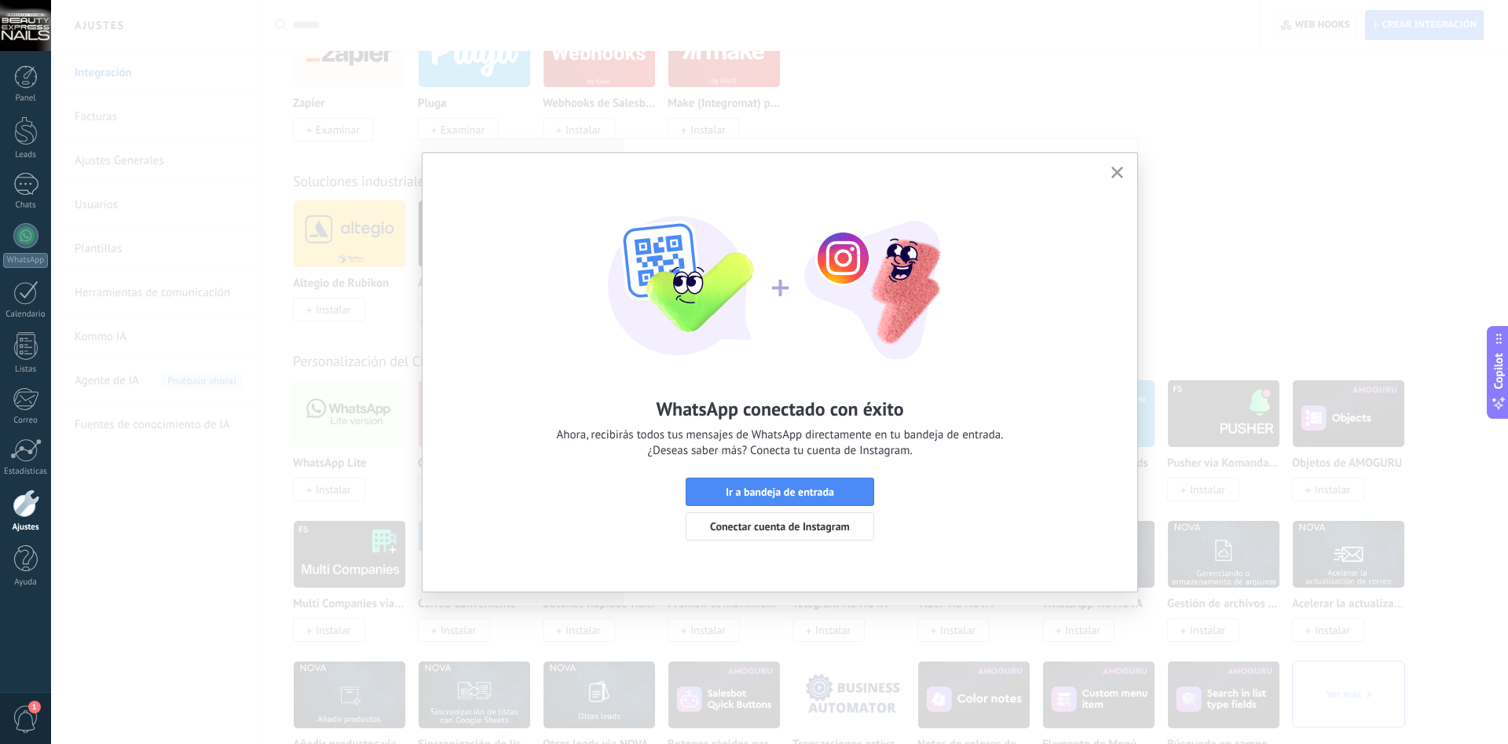
click at [758, 492] on span "Ir a bandeja de entrada" at bounding box center [779, 491] width 108 height 11
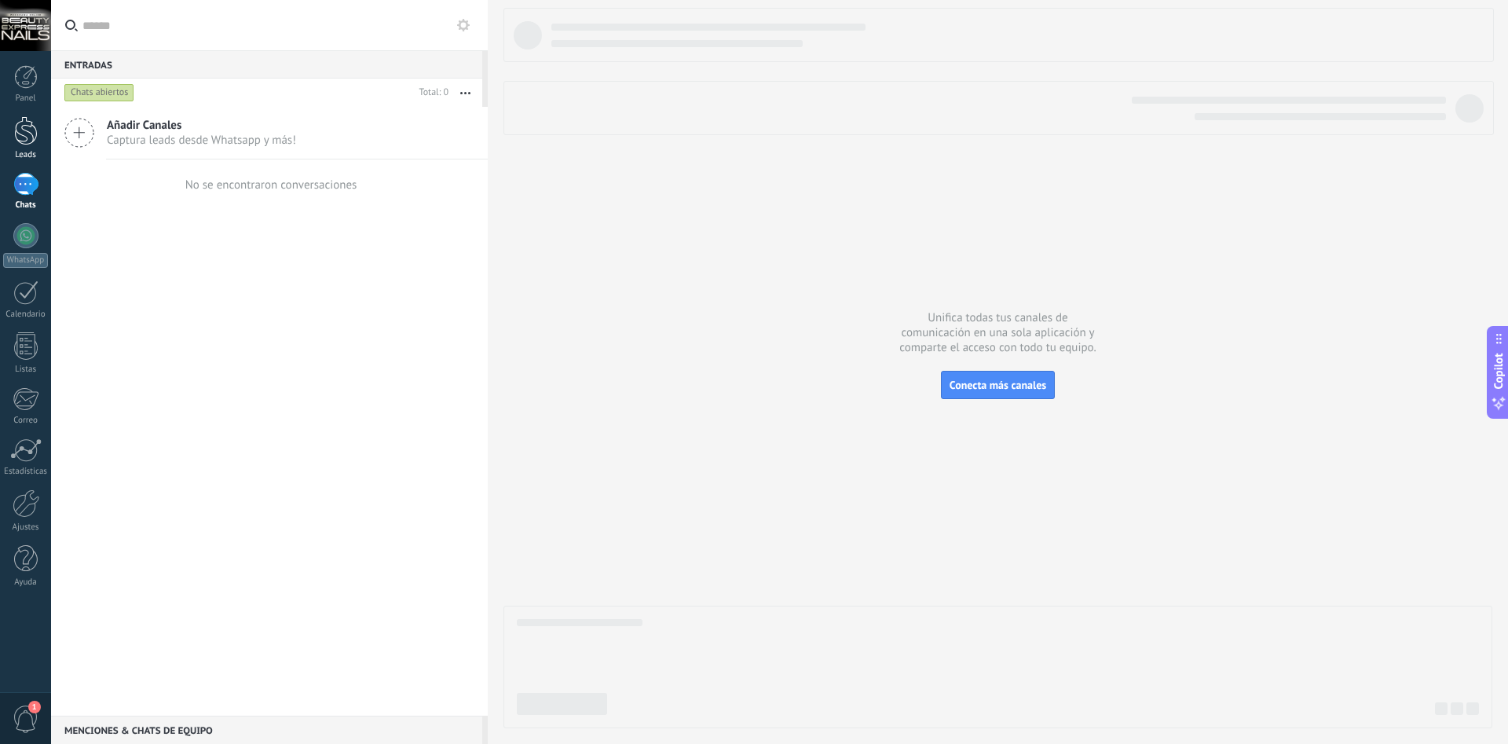
click at [25, 144] on div at bounding box center [26, 130] width 24 height 29
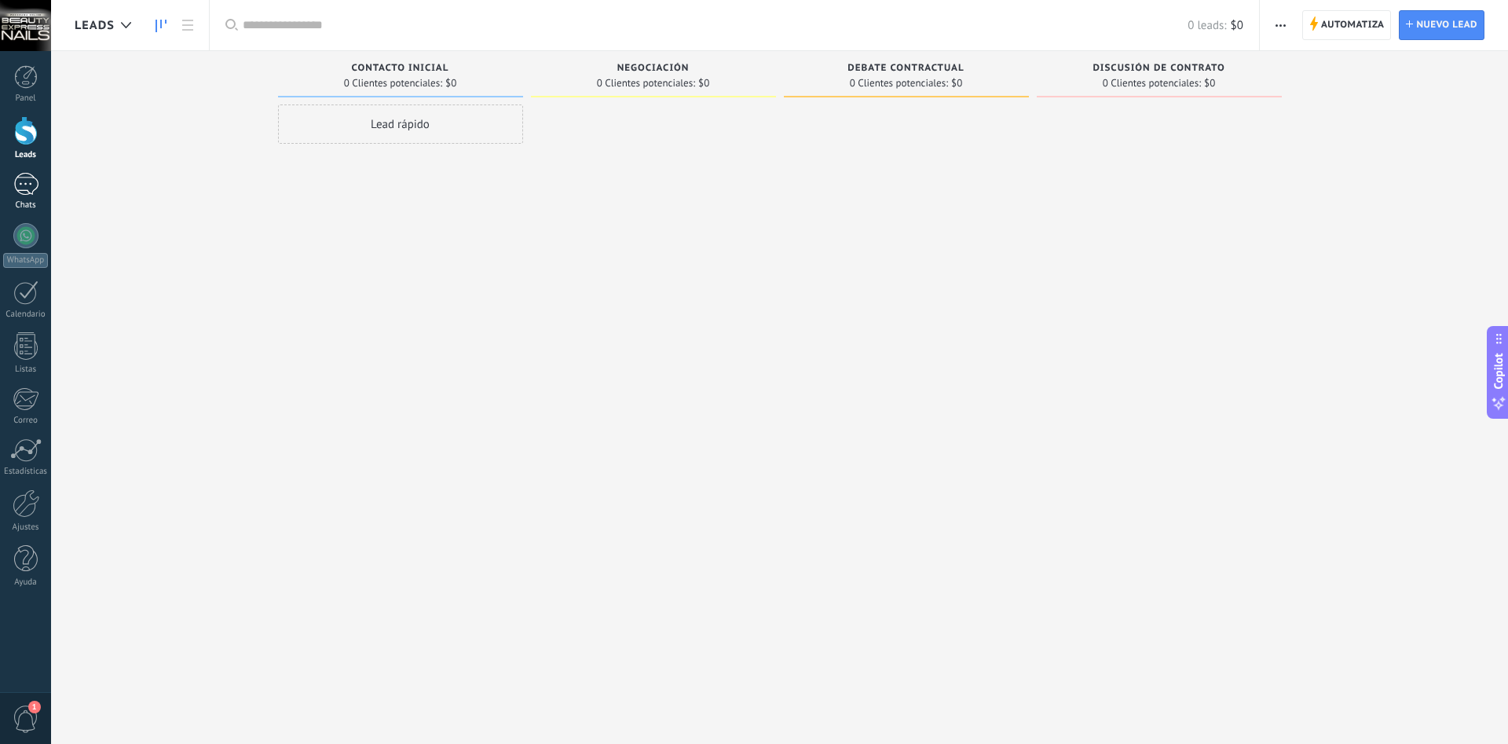
click at [24, 188] on div at bounding box center [25, 184] width 25 height 23
